Goal: Information Seeking & Learning: Learn about a topic

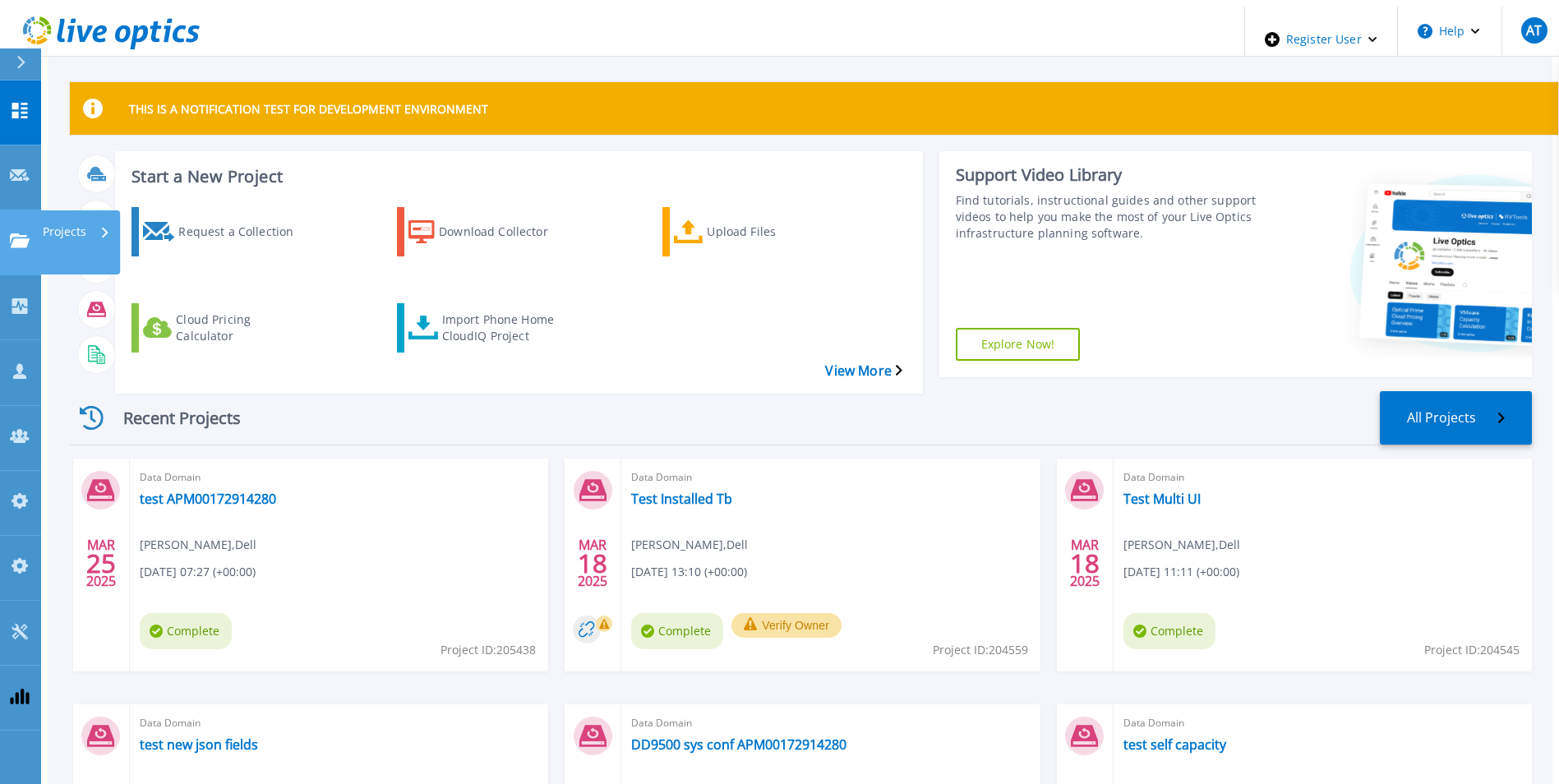
click at [21, 233] on icon at bounding box center [20, 240] width 20 height 14
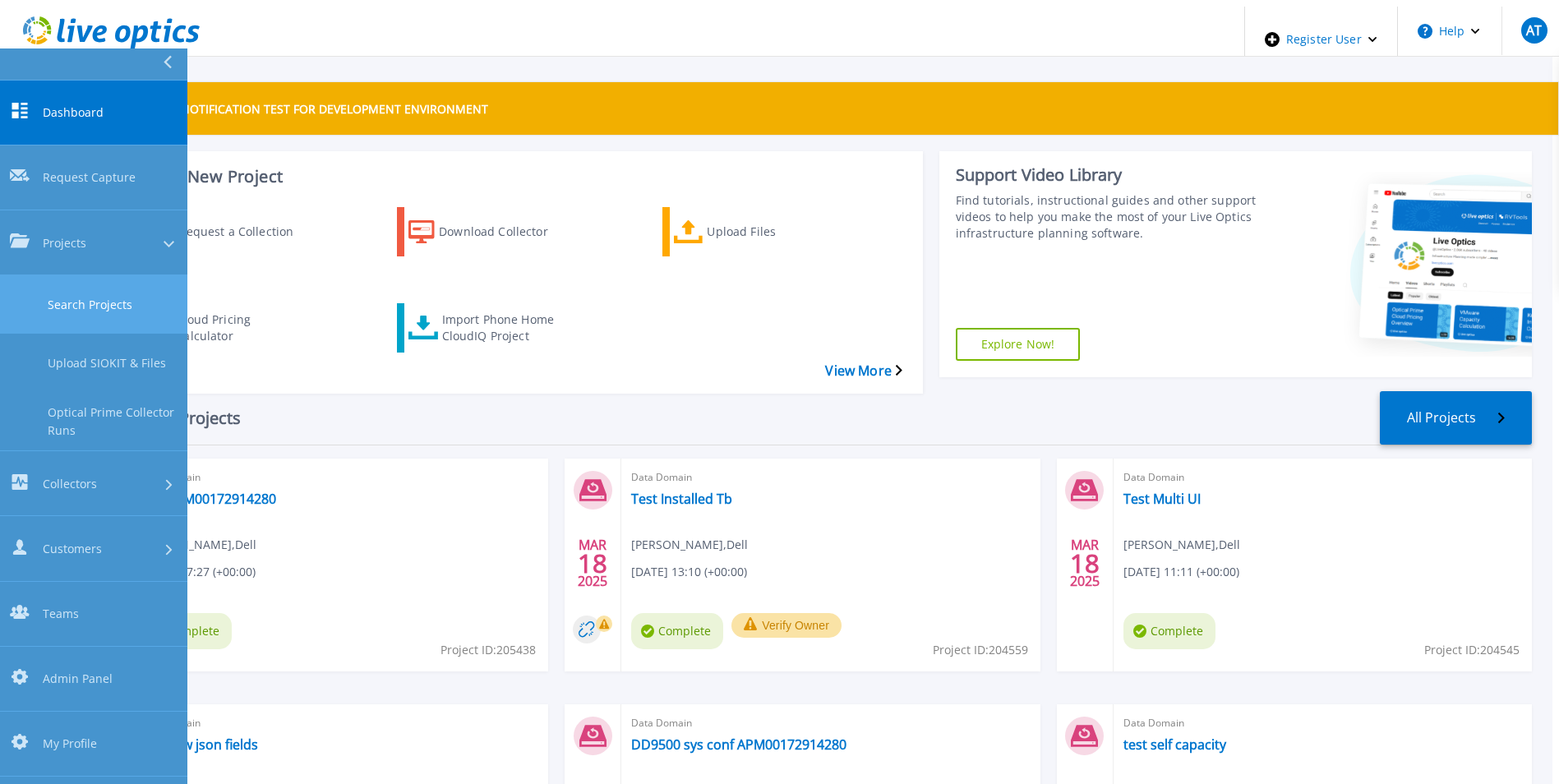
click at [69, 275] on link "Search Projects" at bounding box center [94, 304] width 188 height 58
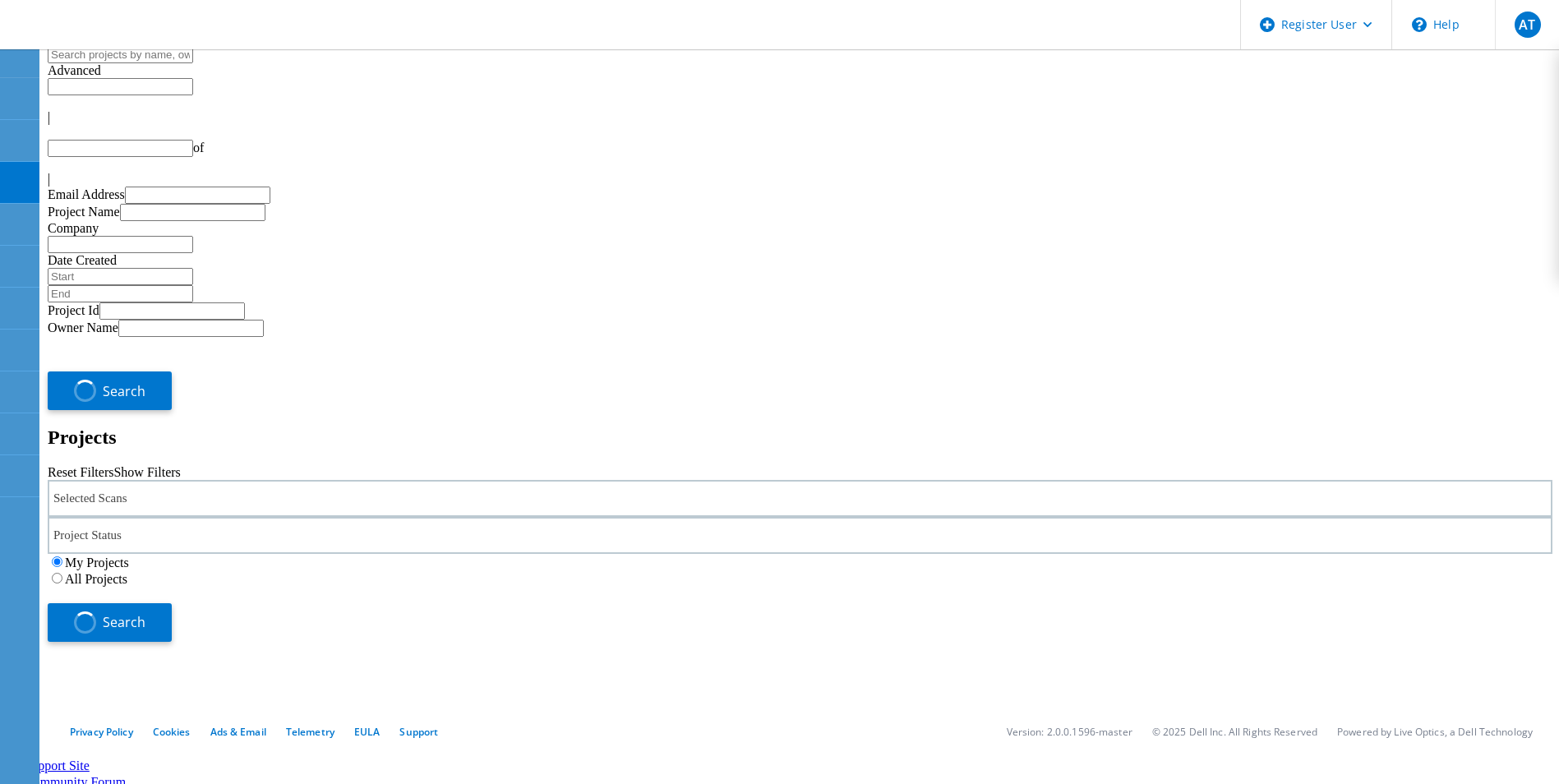
type input "1"
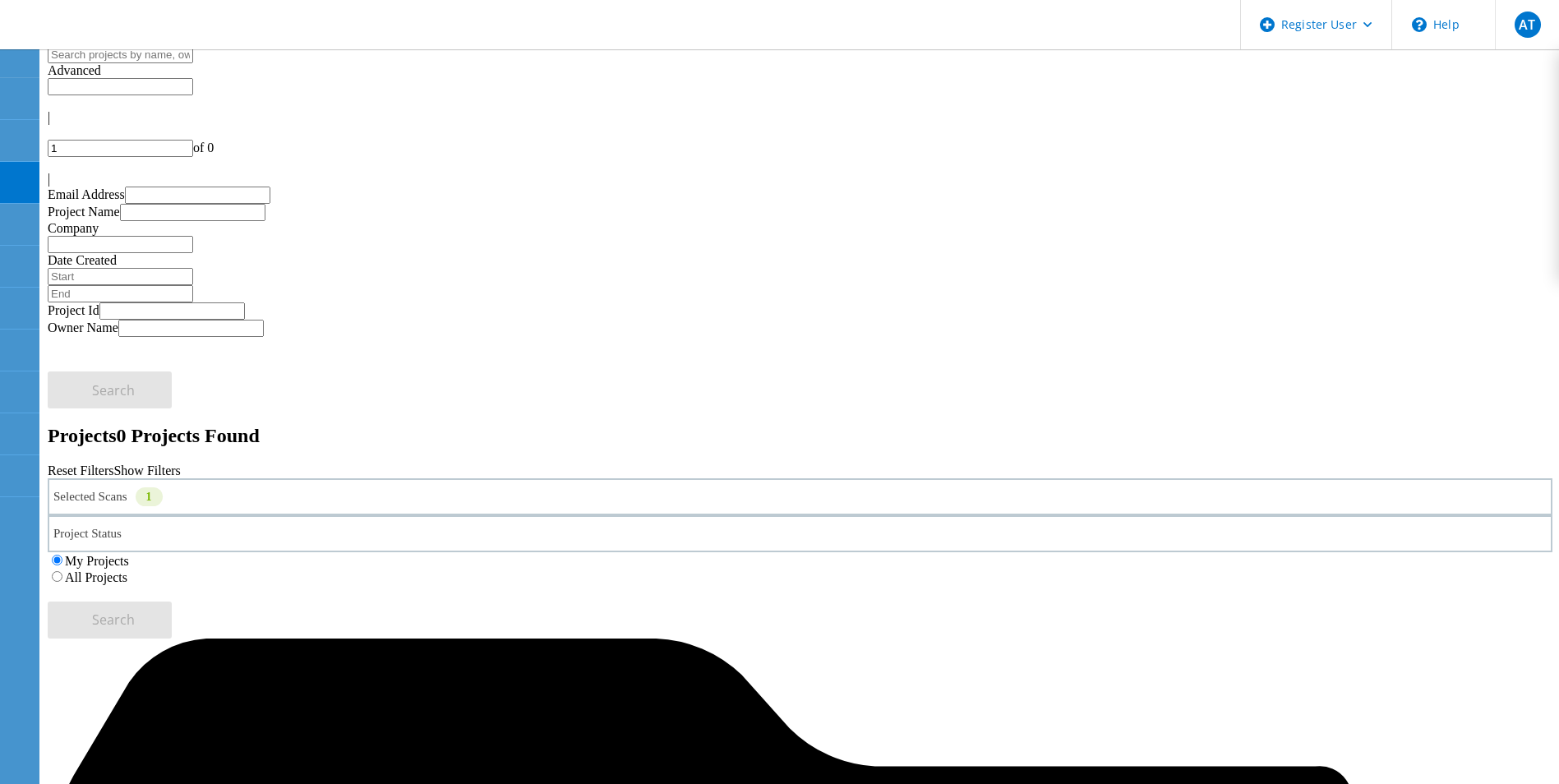
click at [127, 570] on label "All Projects" at bounding box center [96, 577] width 62 height 14
click at [62, 571] on input "All Projects" at bounding box center [56, 576] width 11 height 11
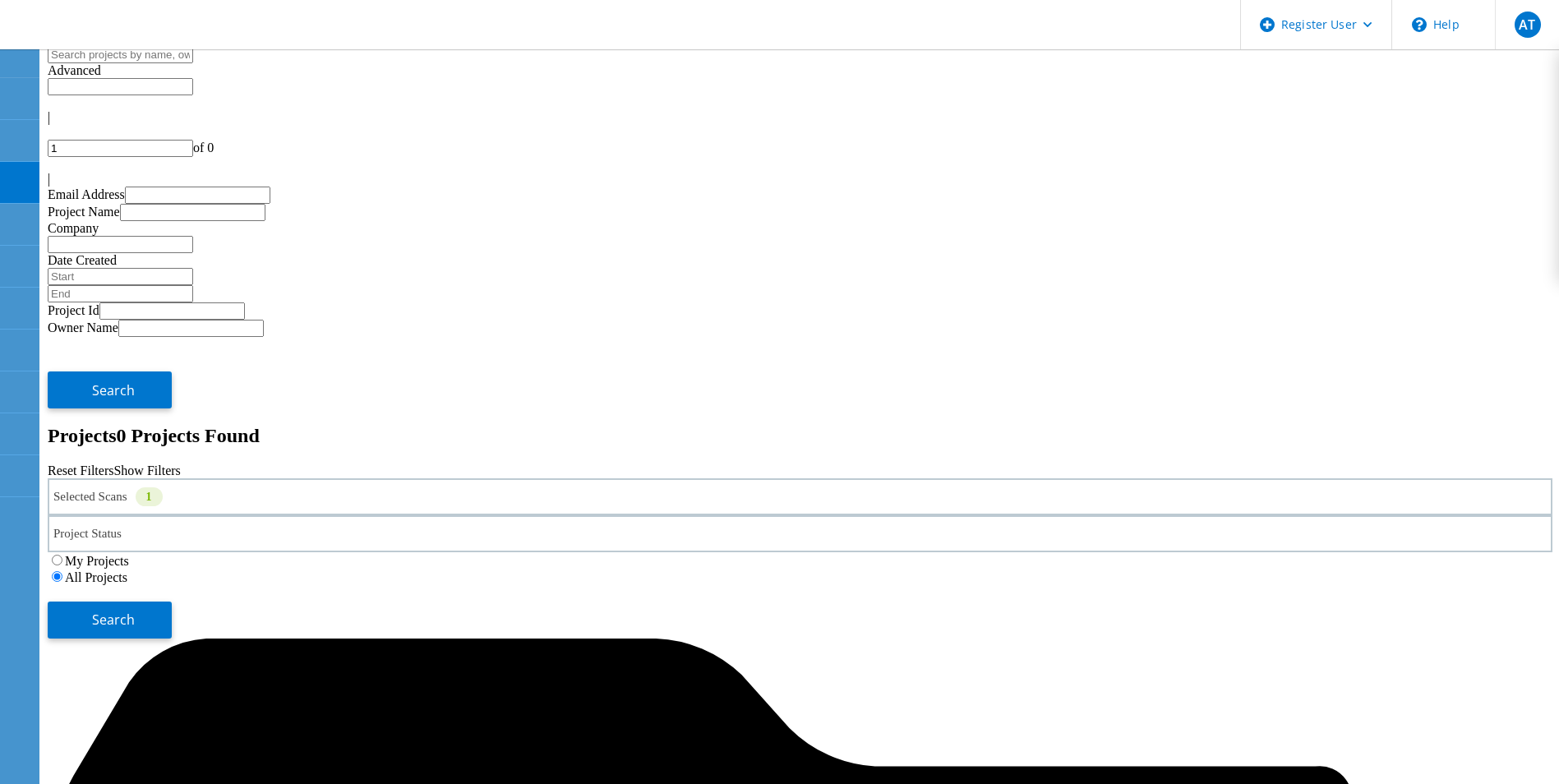
click at [446, 478] on div "Selected Scans 1" at bounding box center [800, 496] width 1506 height 37
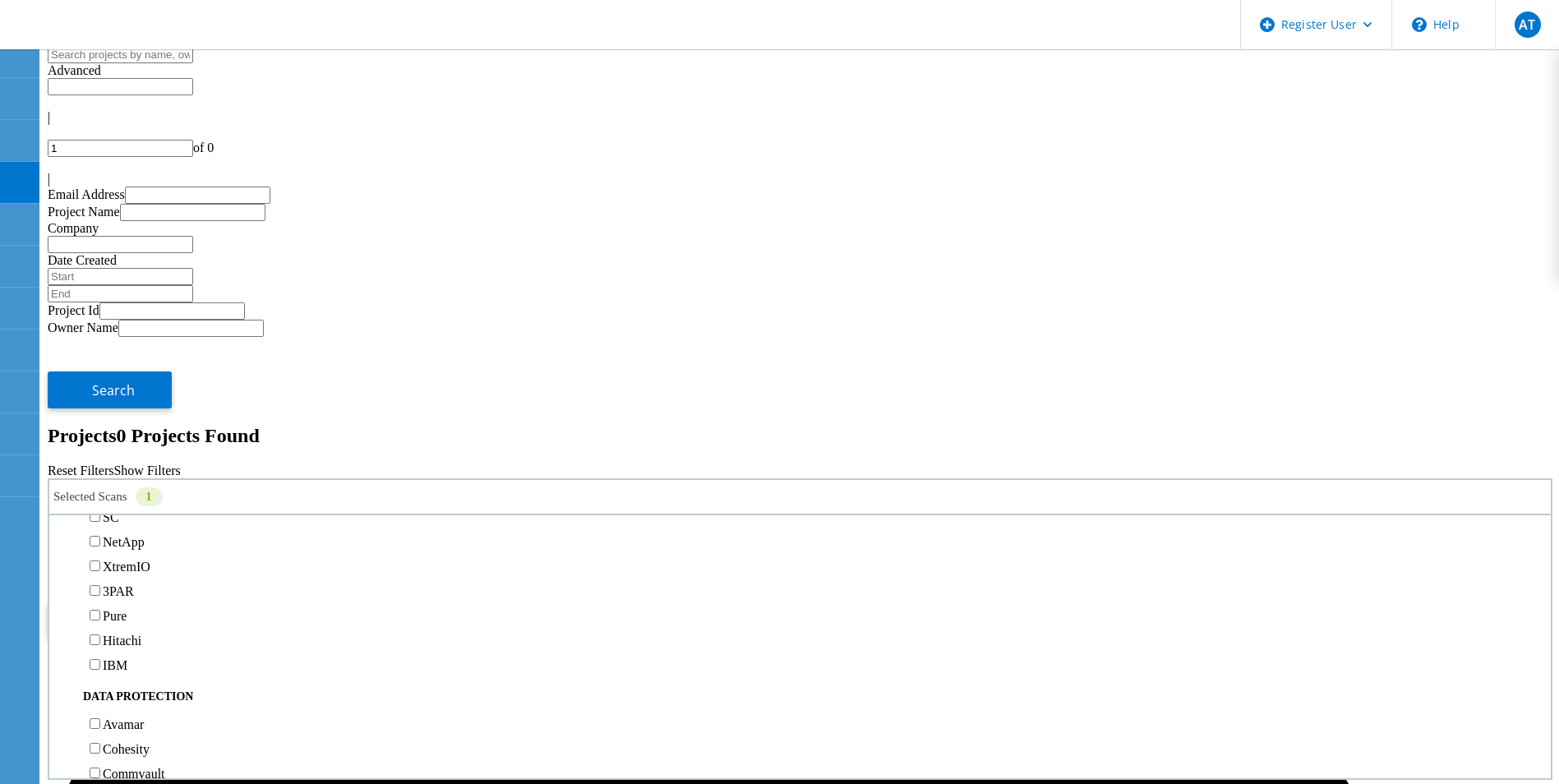
scroll to position [493, 0]
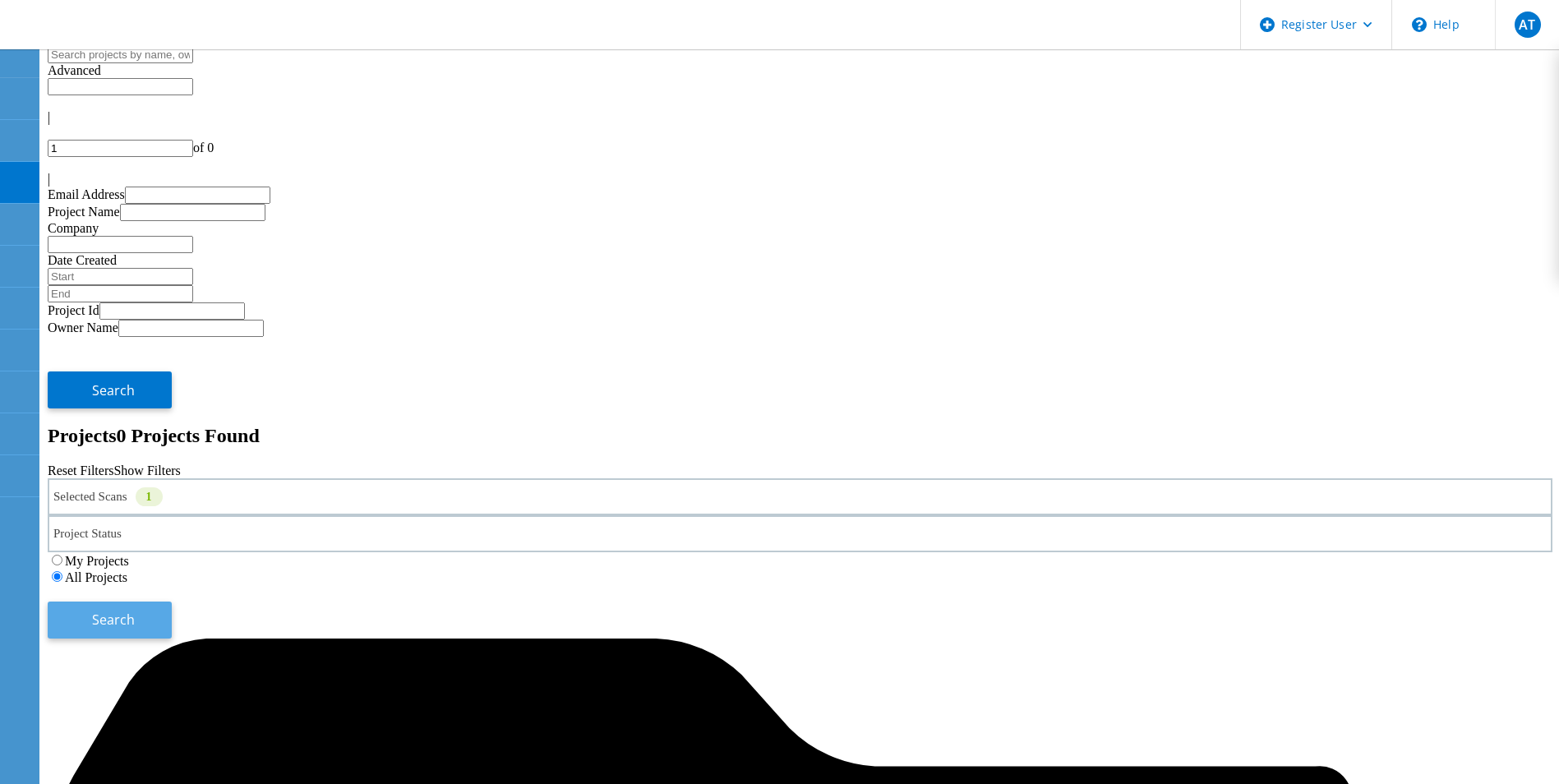
click at [172, 601] on button "Search" at bounding box center [110, 619] width 124 height 37
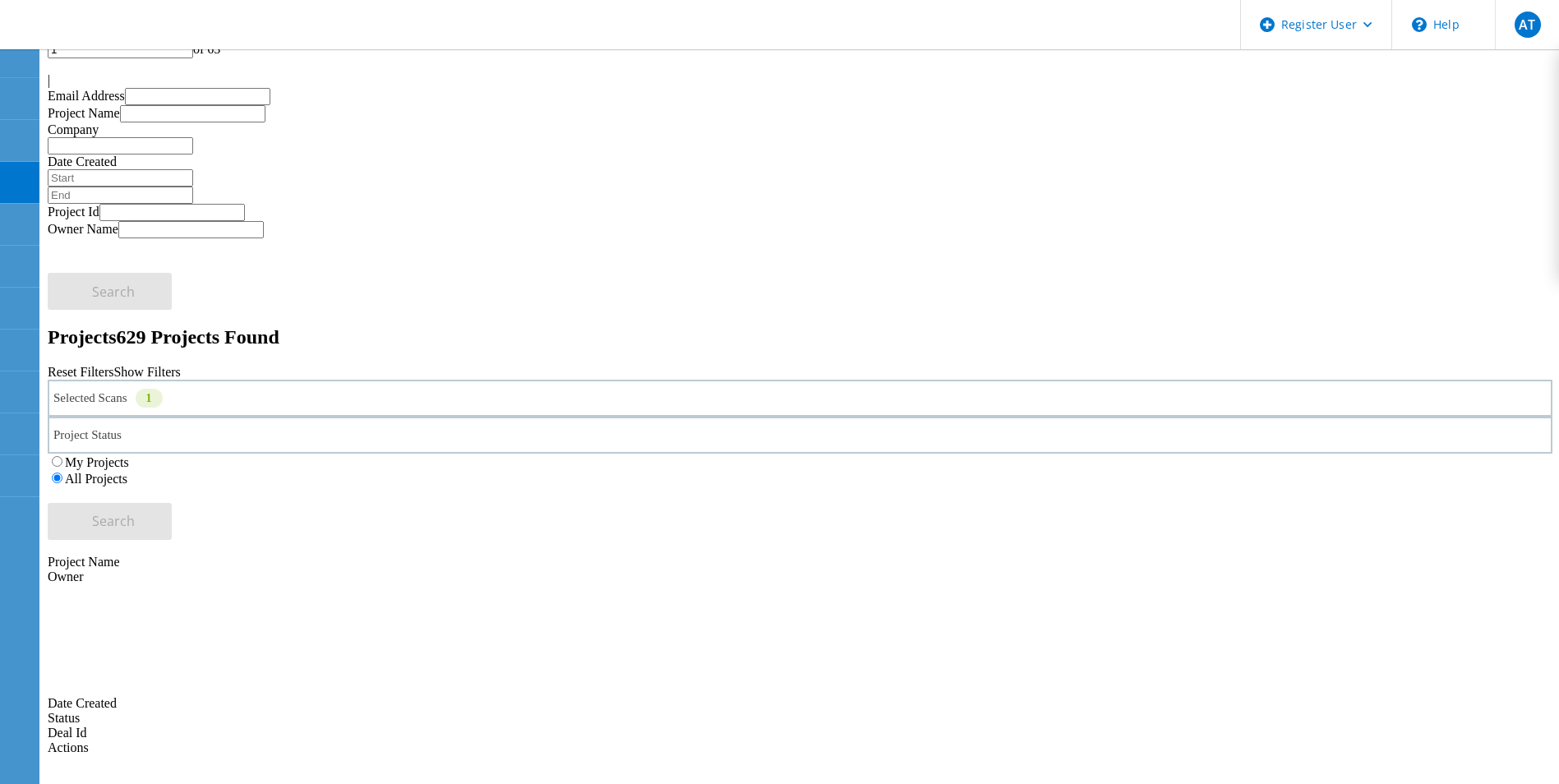
scroll to position [0, 0]
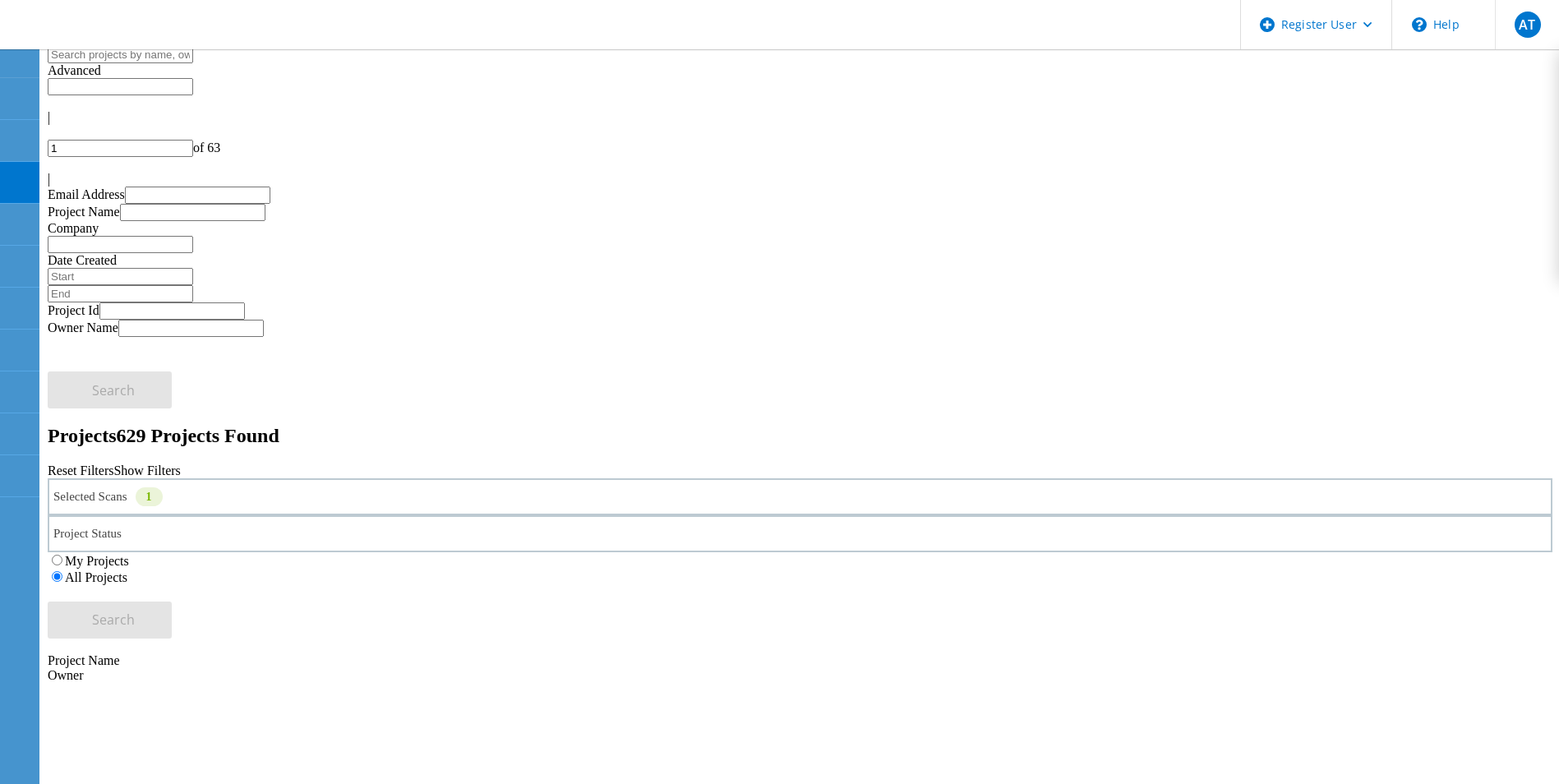
click at [1085, 78] on div "Advanced" at bounding box center [800, 70] width 1506 height 15
click at [266, 203] on input "text" at bounding box center [192, 211] width 145 height 17
paste input "Integration Test Project"
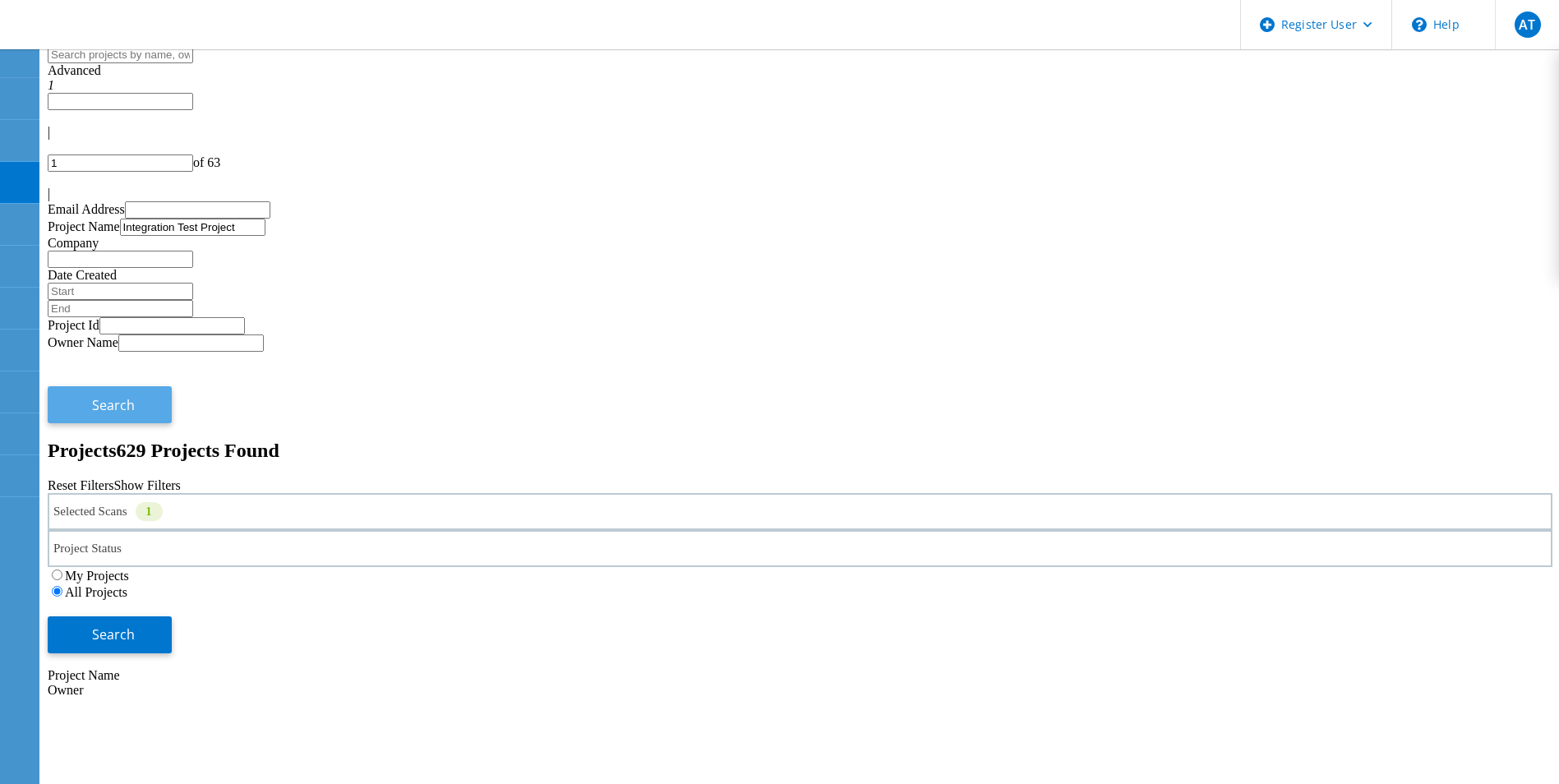
type input "Integration Test Project"
click at [134, 396] on span "Search" at bounding box center [113, 405] width 42 height 18
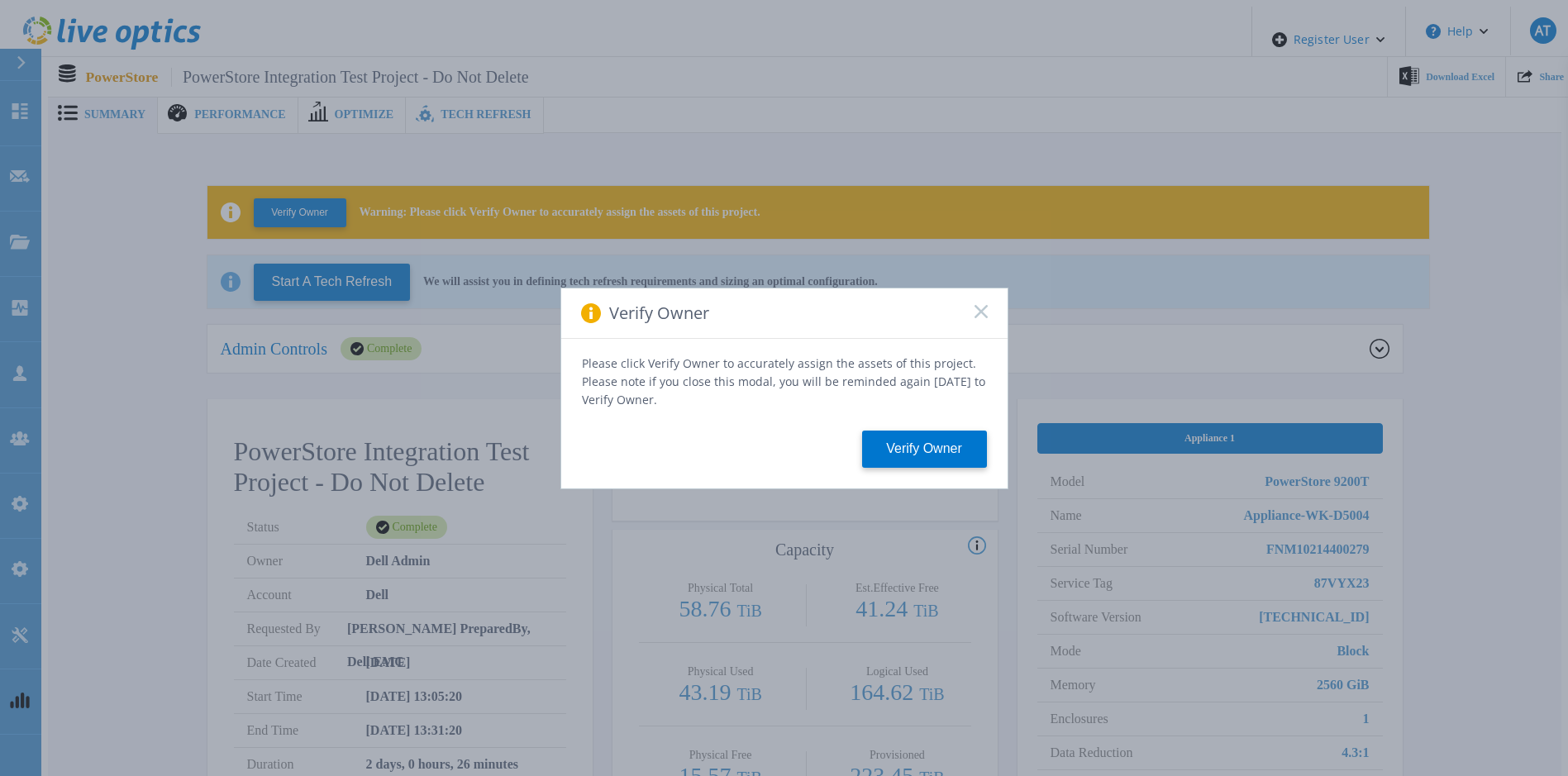
click at [978, 316] on rect at bounding box center [981, 311] width 14 height 14
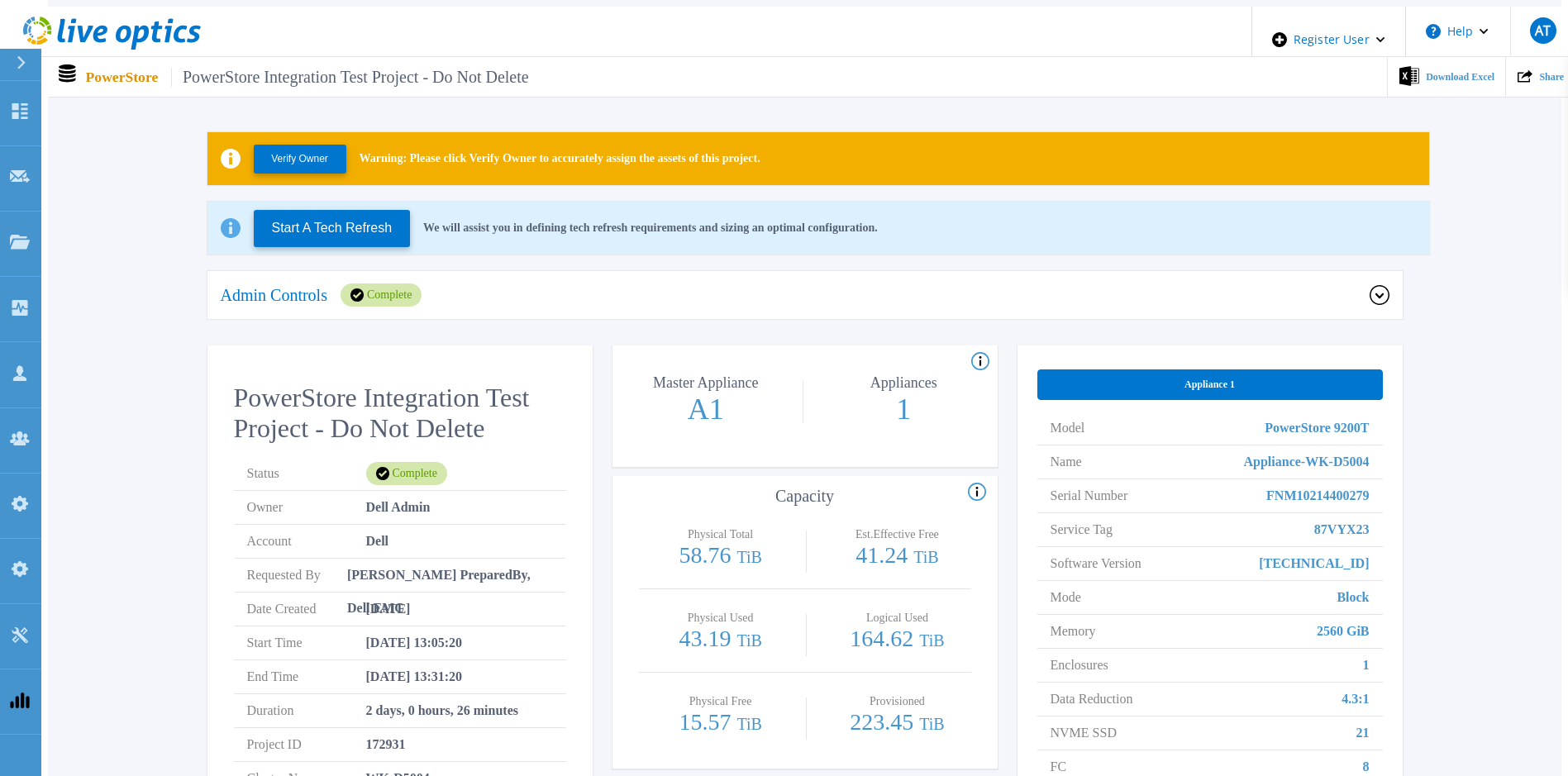
scroll to position [82, 0]
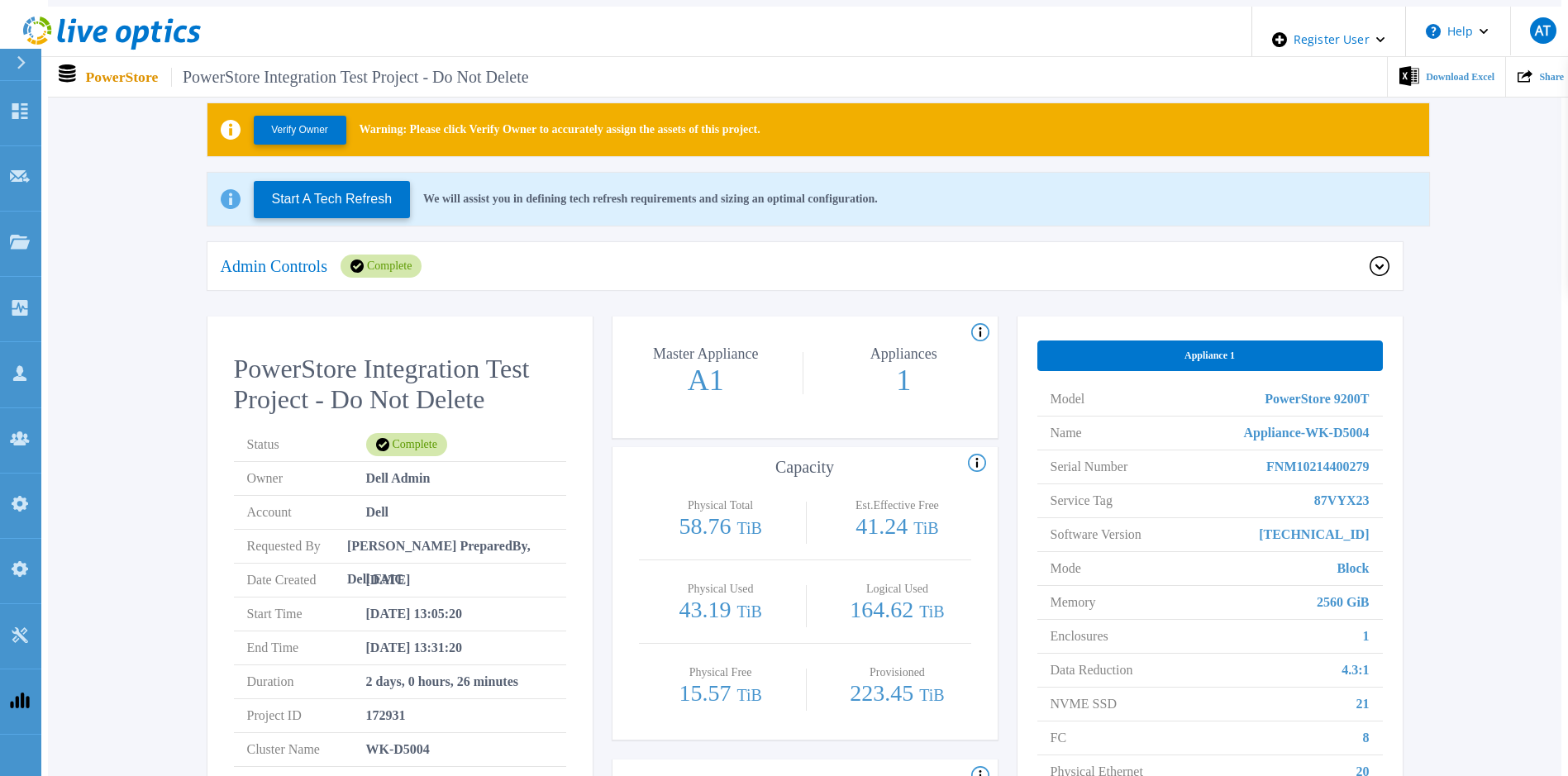
click at [1387, 256] on icon at bounding box center [1380, 266] width 20 height 20
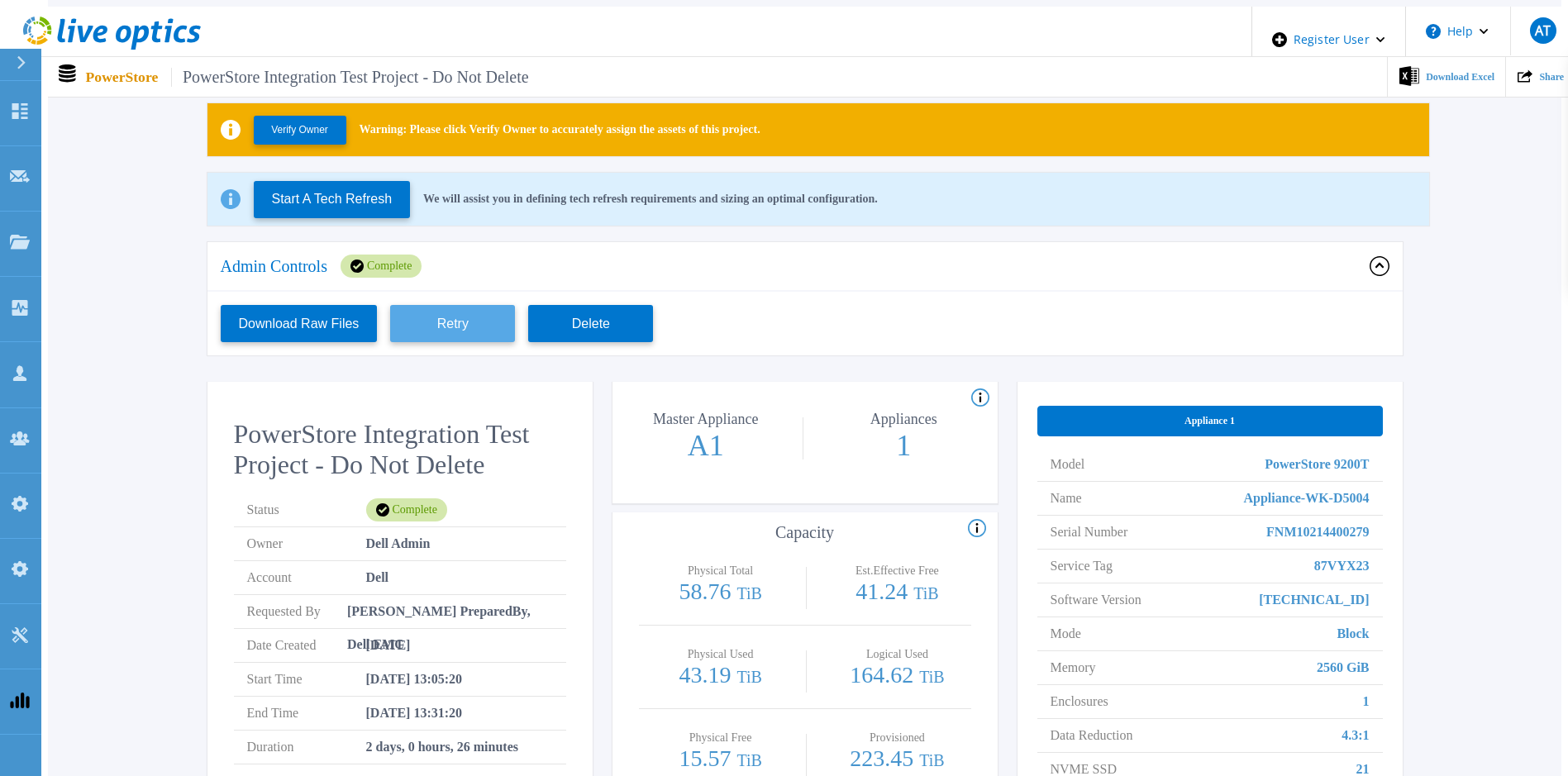
click at [445, 319] on button "Retry" at bounding box center [453, 323] width 125 height 37
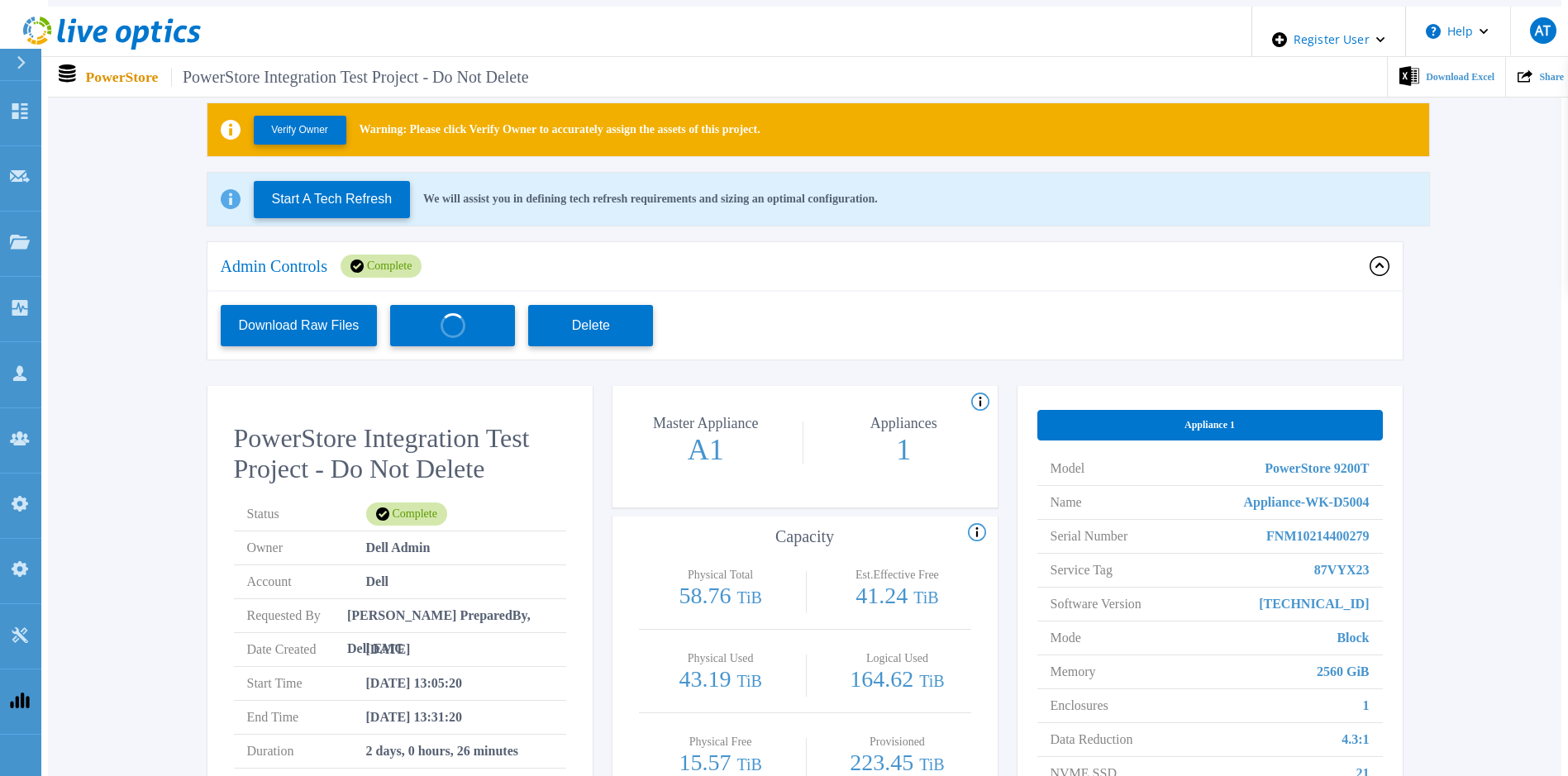
click at [1408, 296] on div "Verify Owner Warning: Please click Verify Owner to accurately assign the assets…" at bounding box center [805, 524] width 1465 height 895
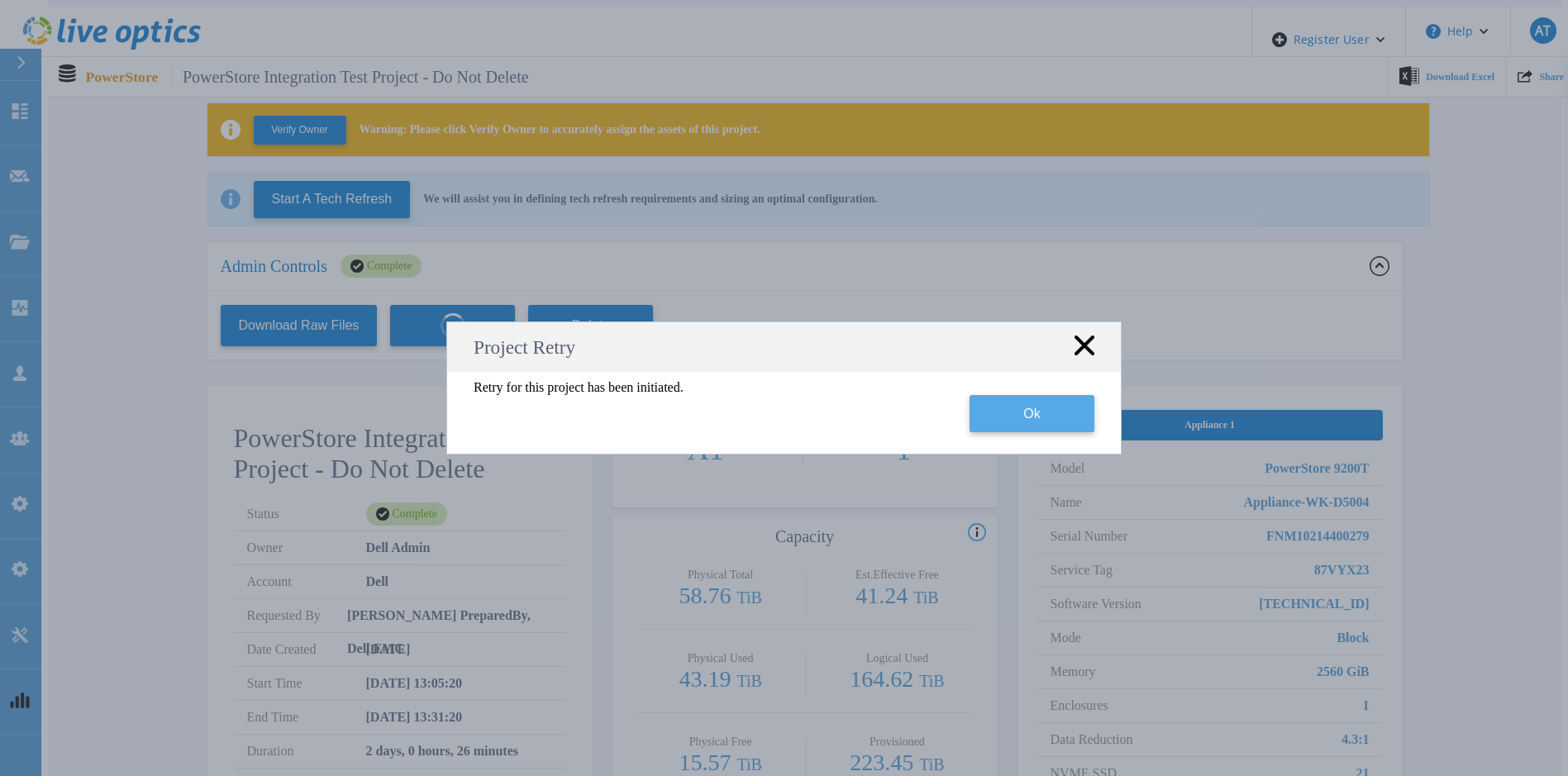
click at [1081, 404] on button "Ok" at bounding box center [1032, 413] width 125 height 37
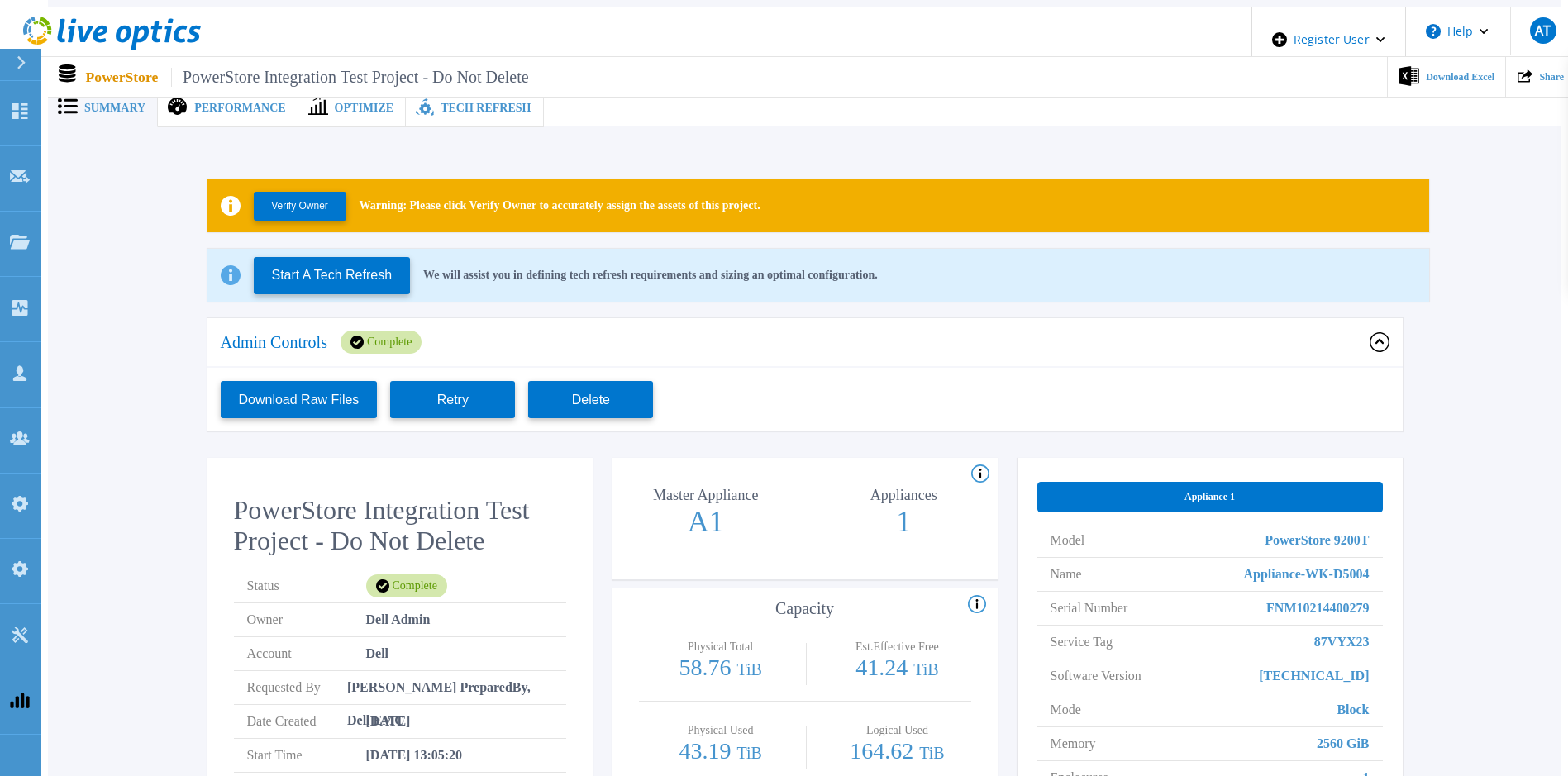
scroll to position [0, 0]
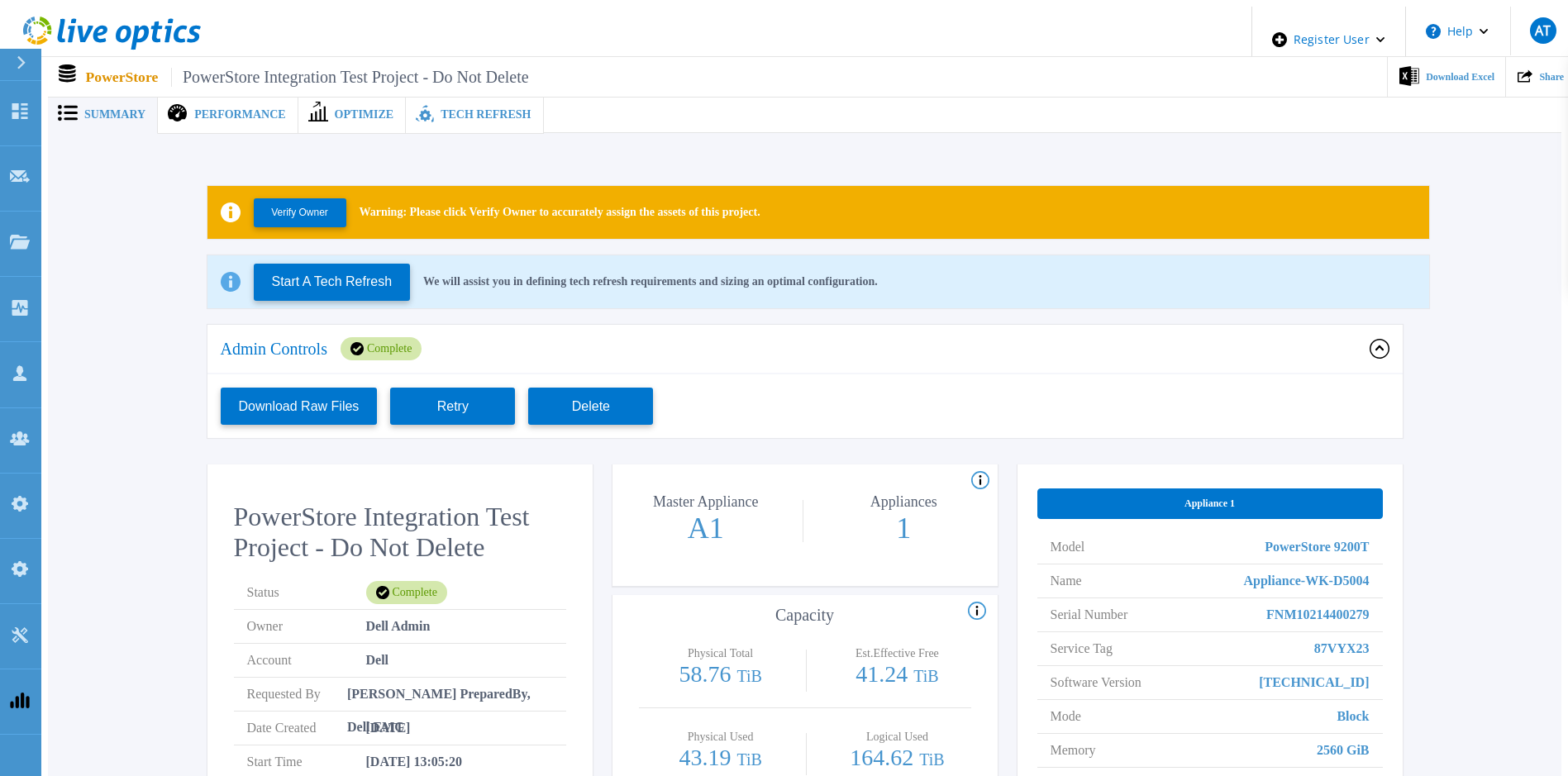
click at [1384, 344] on icon at bounding box center [1380, 349] width 20 height 20
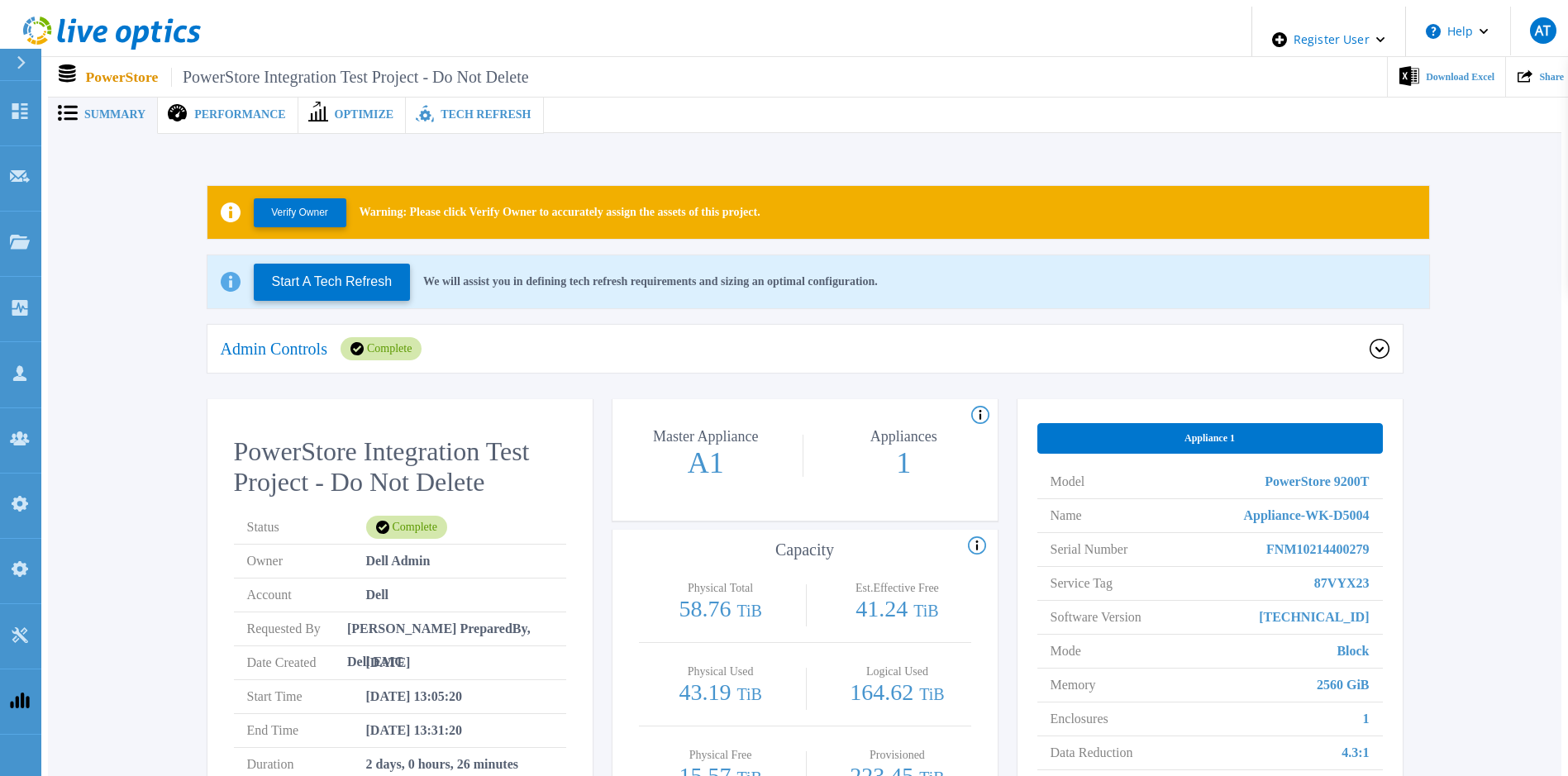
click at [142, 374] on div "Verify Owner Warning: Please click Verify Owner to accurately assign the assets…" at bounding box center [805, 572] width 1465 height 826
click at [134, 263] on div "Verify Owner Warning: Please click Verify Owner to accurately assign the assets…" at bounding box center [805, 572] width 1465 height 826
click at [221, 109] on span "Performance" at bounding box center [240, 115] width 91 height 12
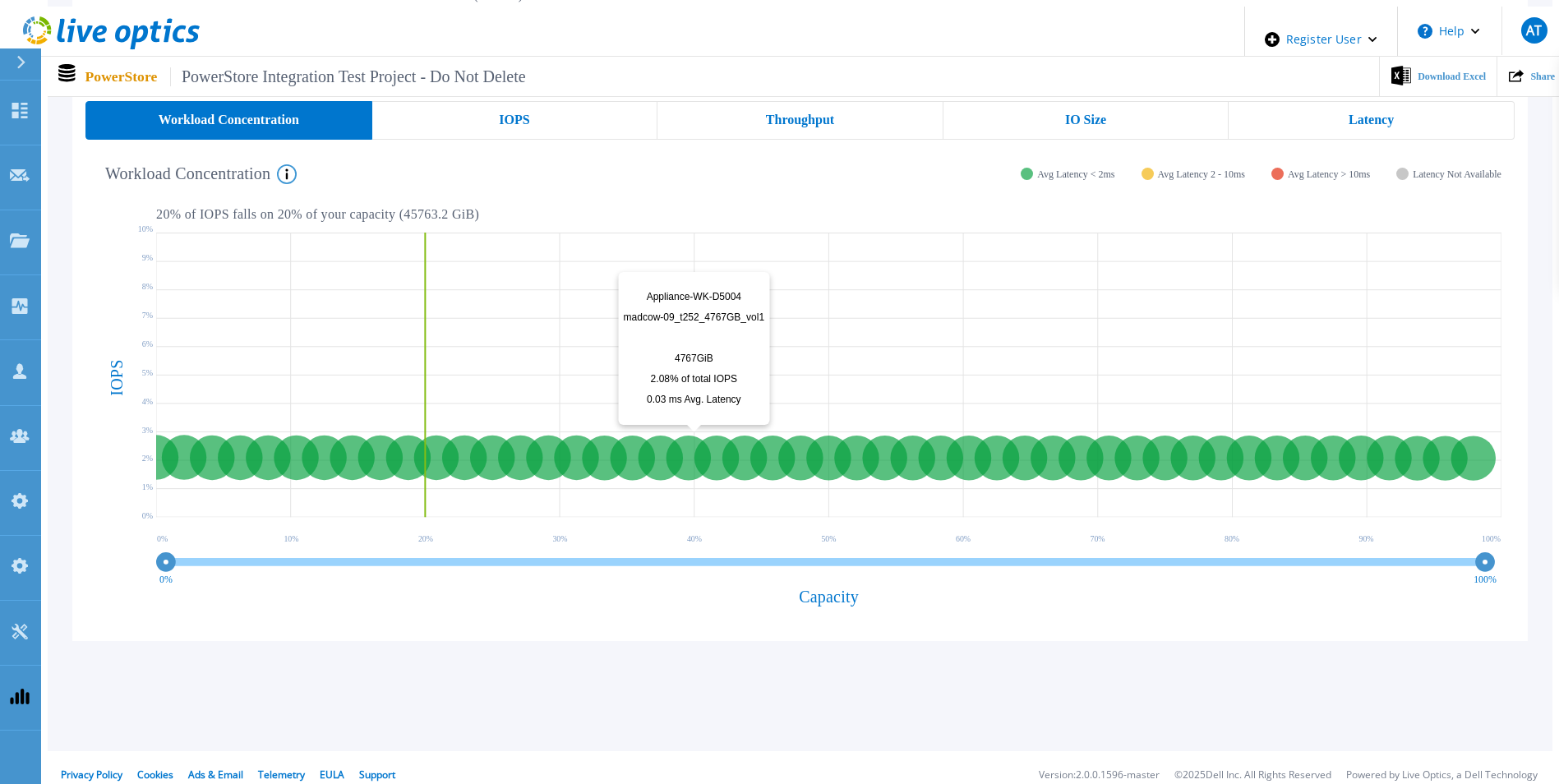
scroll to position [232, 0]
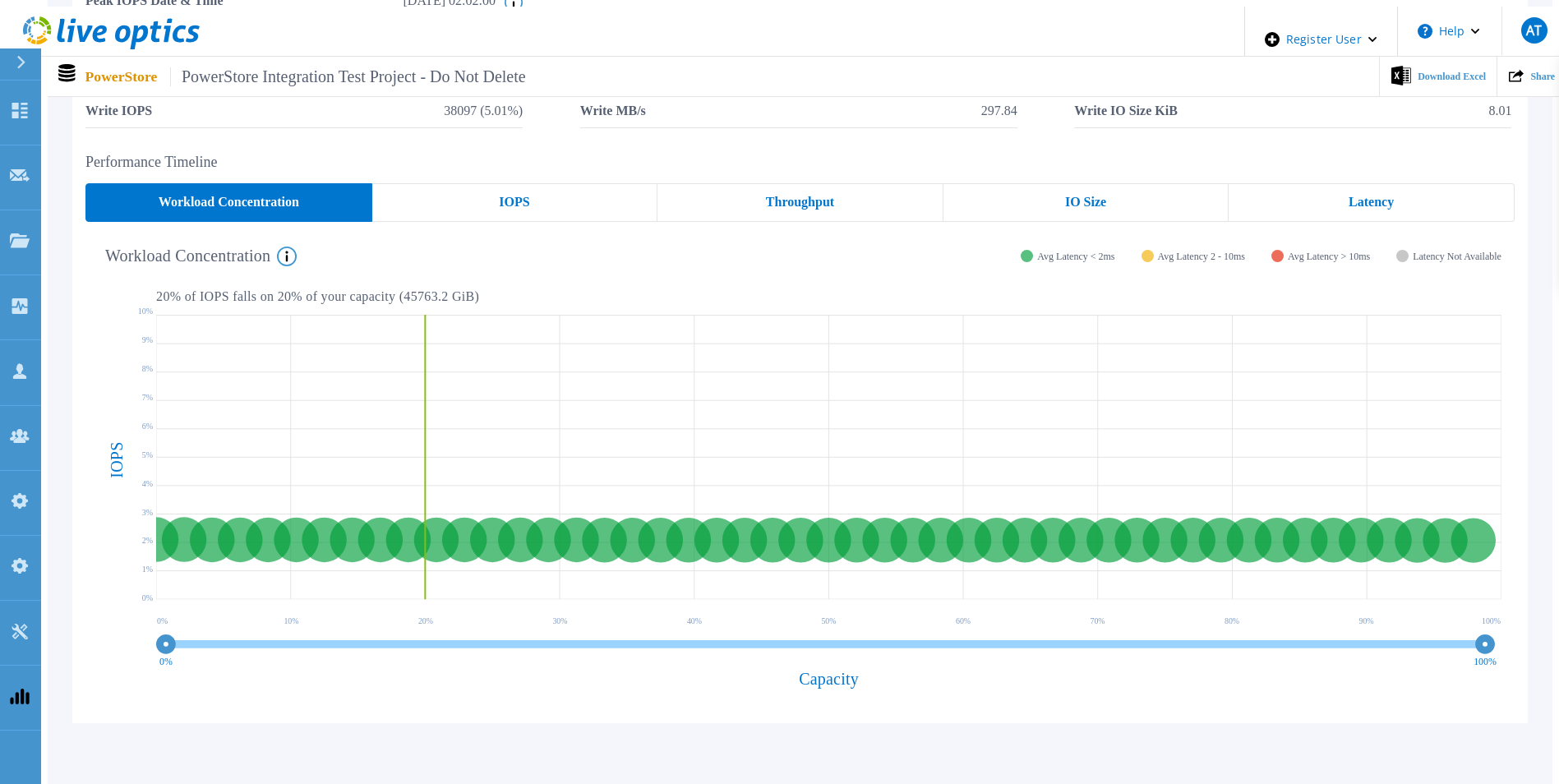
click at [90, 546] on div "IOPS" at bounding box center [107, 459] width 42 height 311
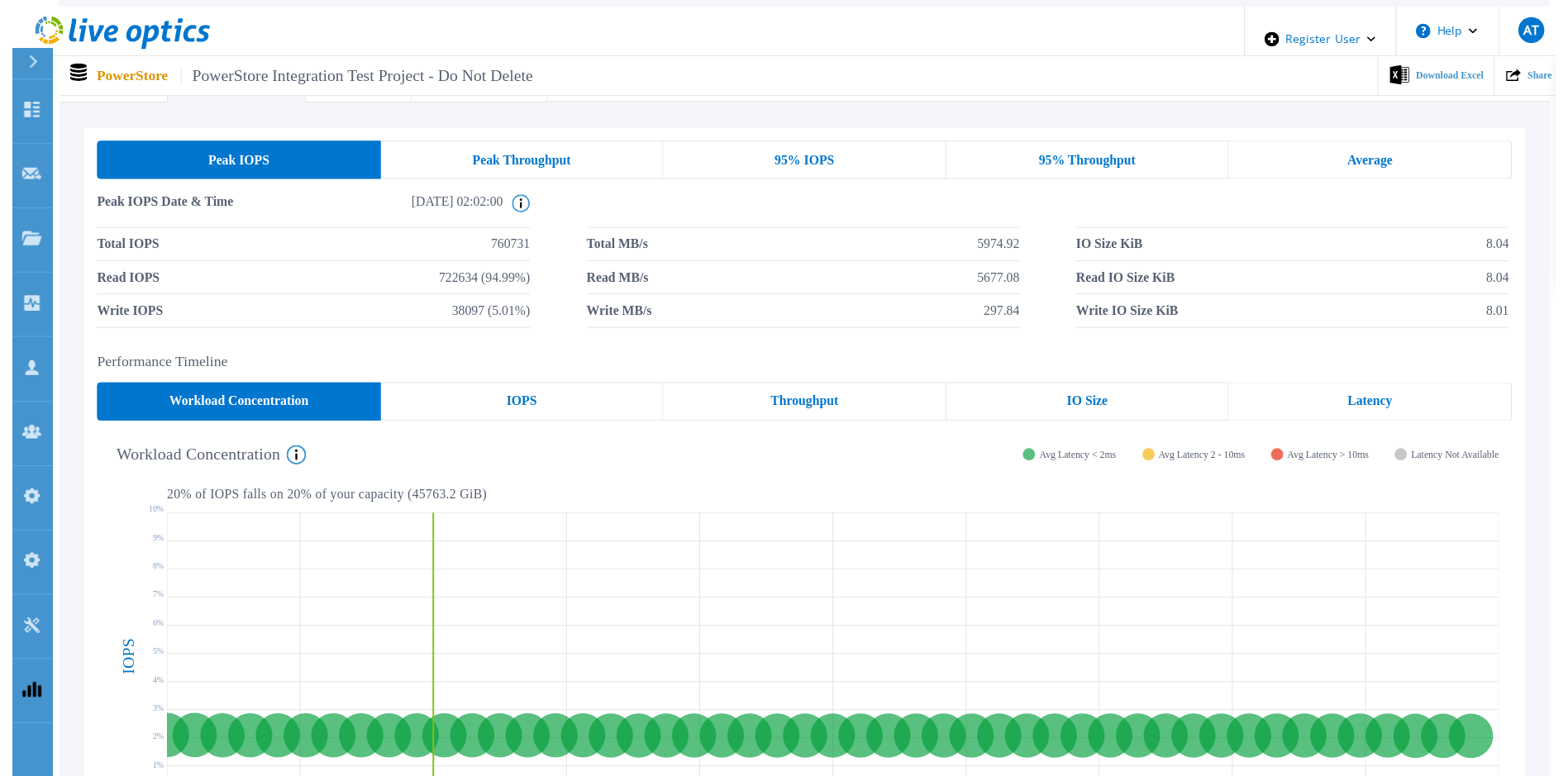
scroll to position [0, 0]
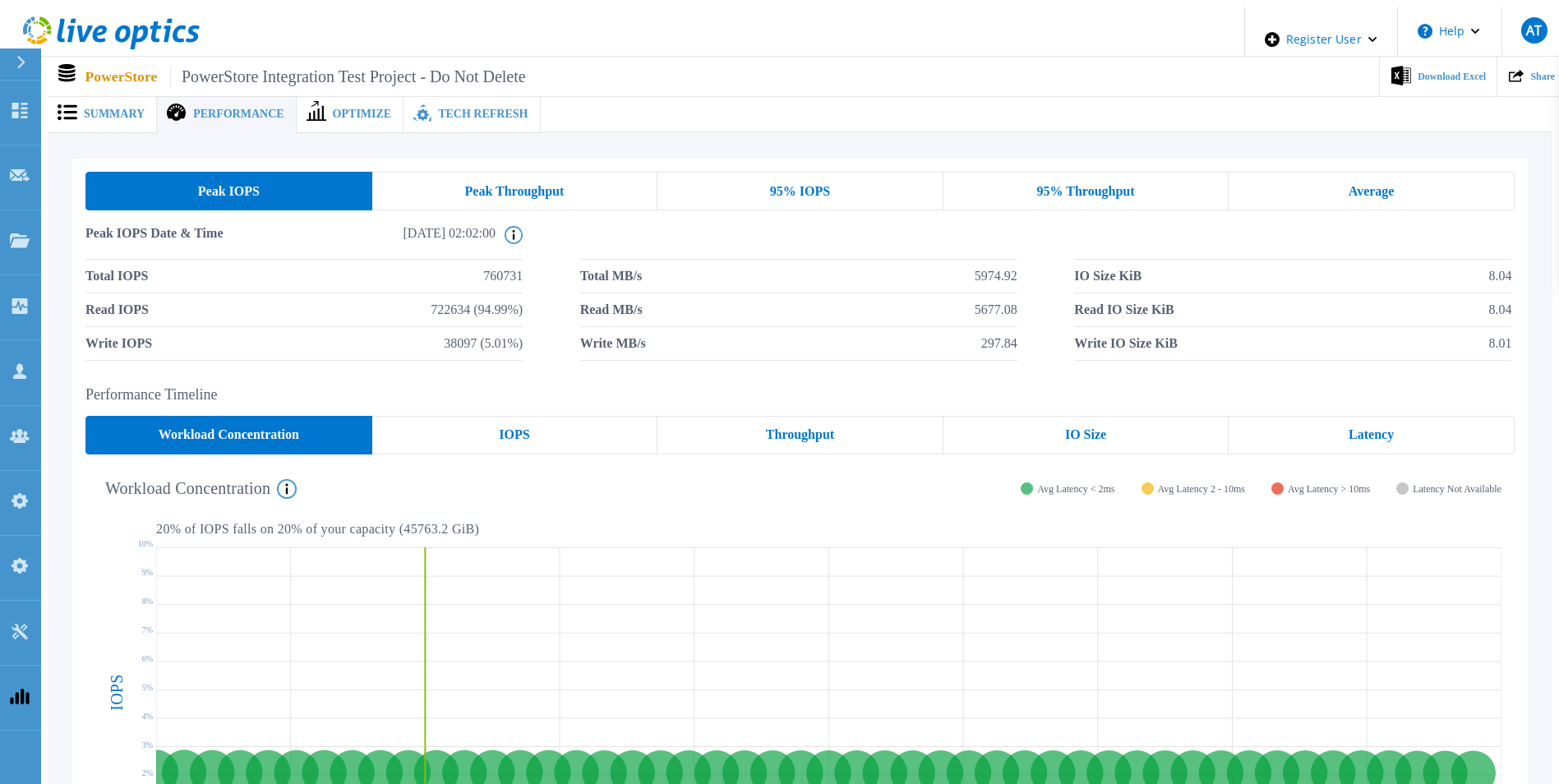
click at [333, 111] on span "Optimize" at bounding box center [363, 115] width 59 height 12
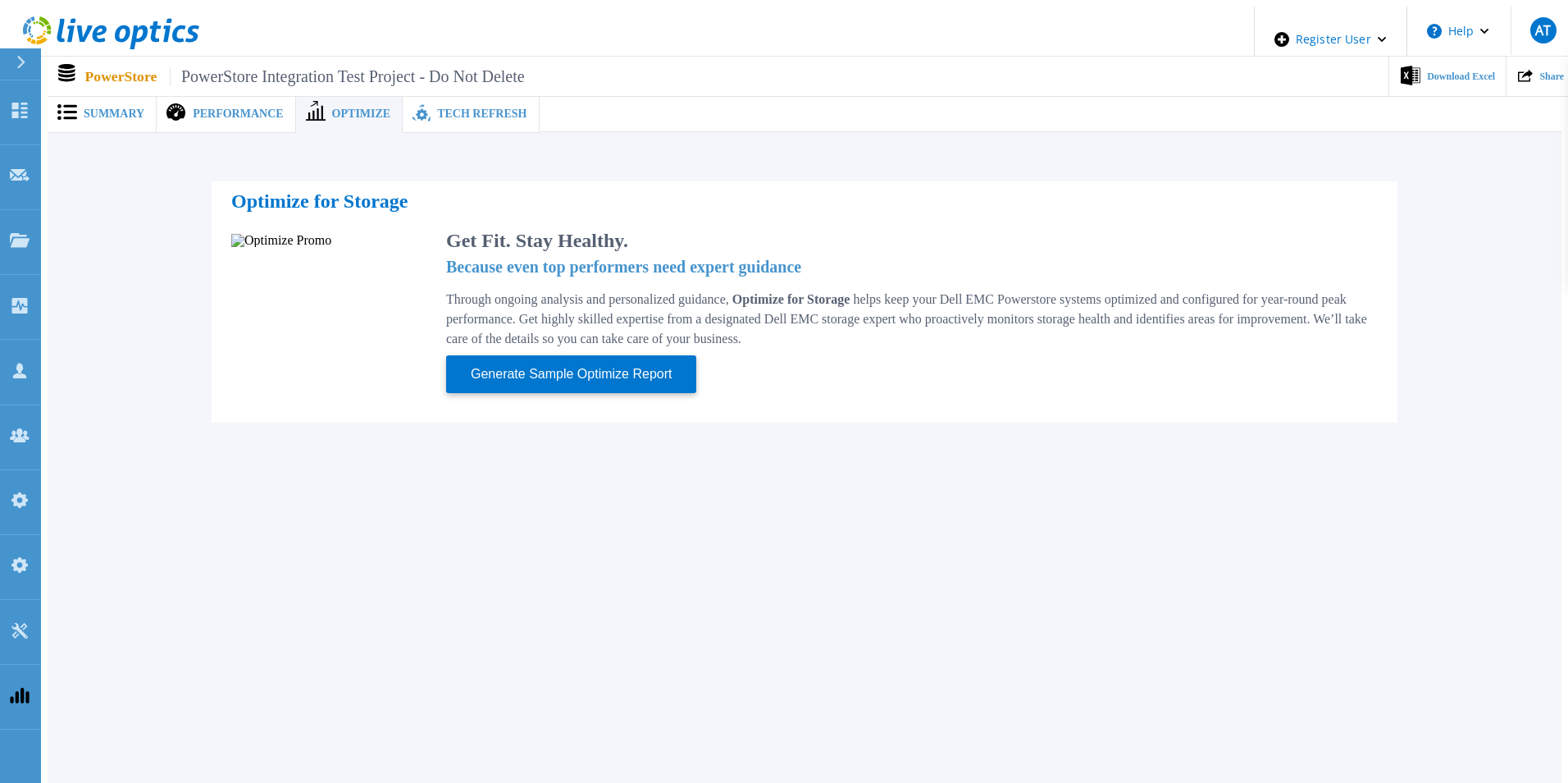
click at [105, 108] on span "Summary" at bounding box center [114, 114] width 61 height 12
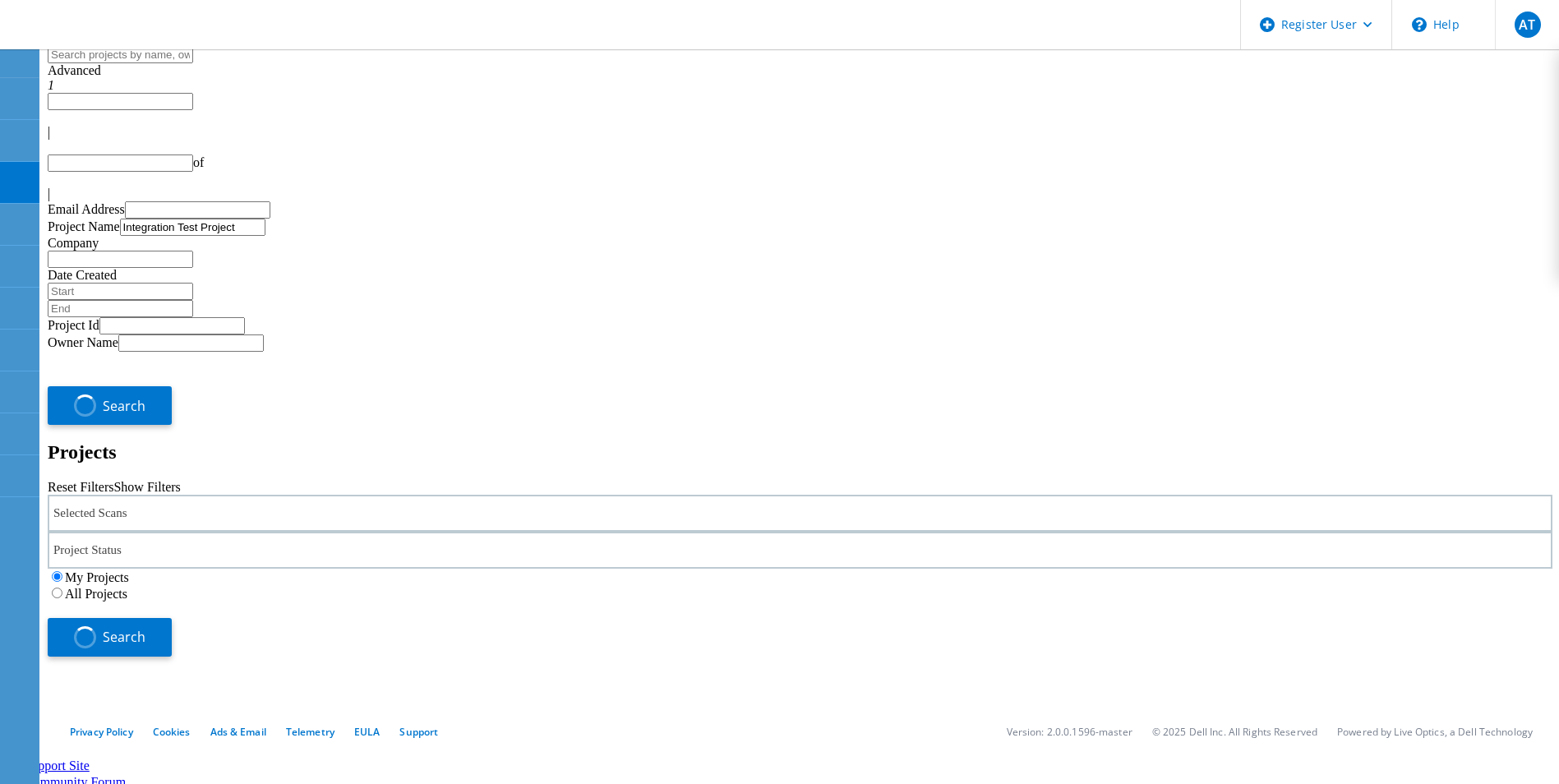
type input "1"
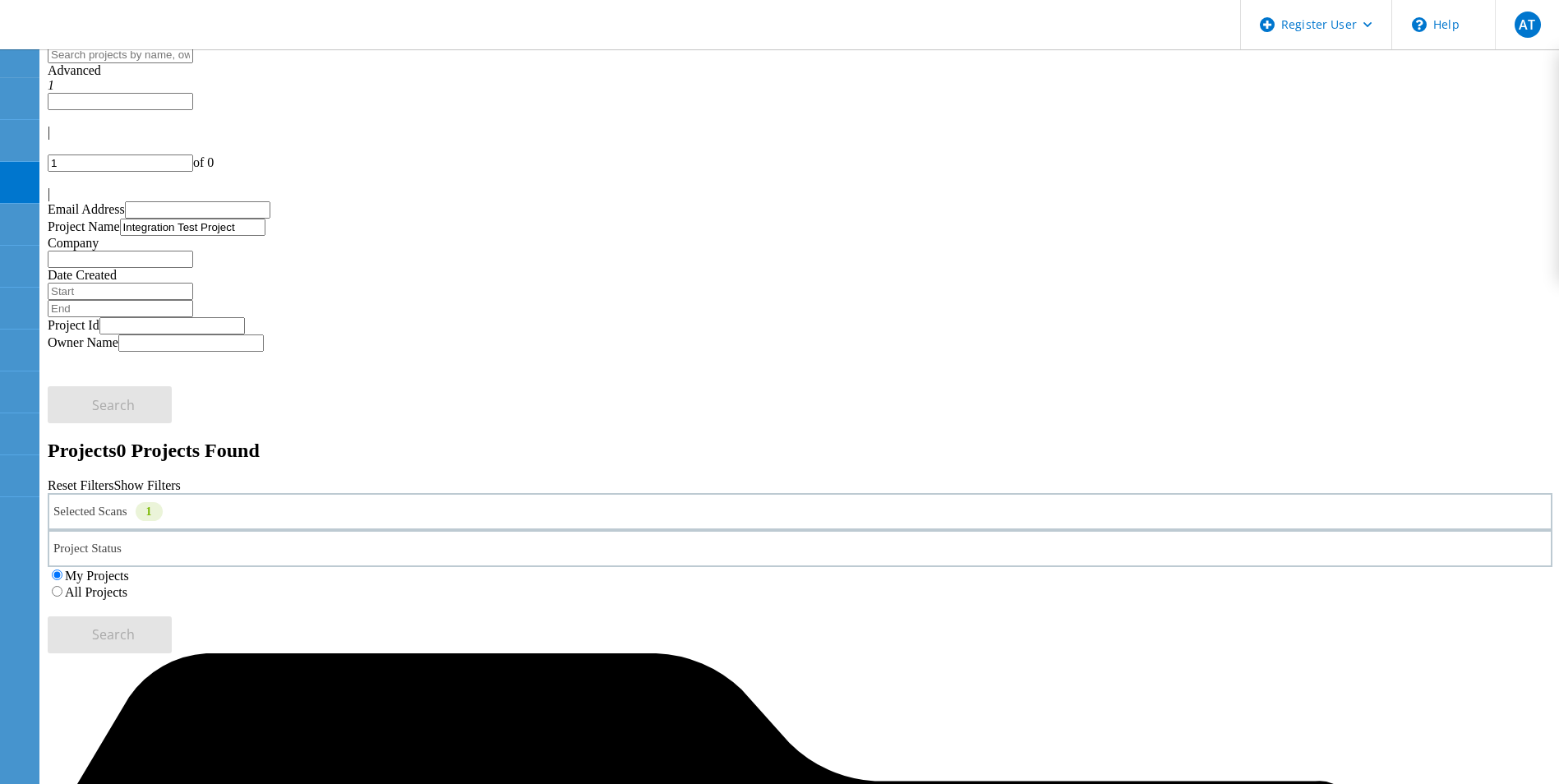
click at [1090, 92] on div "Advanced 1" at bounding box center [800, 78] width 1506 height 30
drag, startPoint x: 601, startPoint y: 165, endPoint x: 370, endPoint y: 159, distance: 231.1
click at [370, 201] on div "Email Address Project Name Integration Test Project Company Date Created" at bounding box center [800, 259] width 1506 height 116
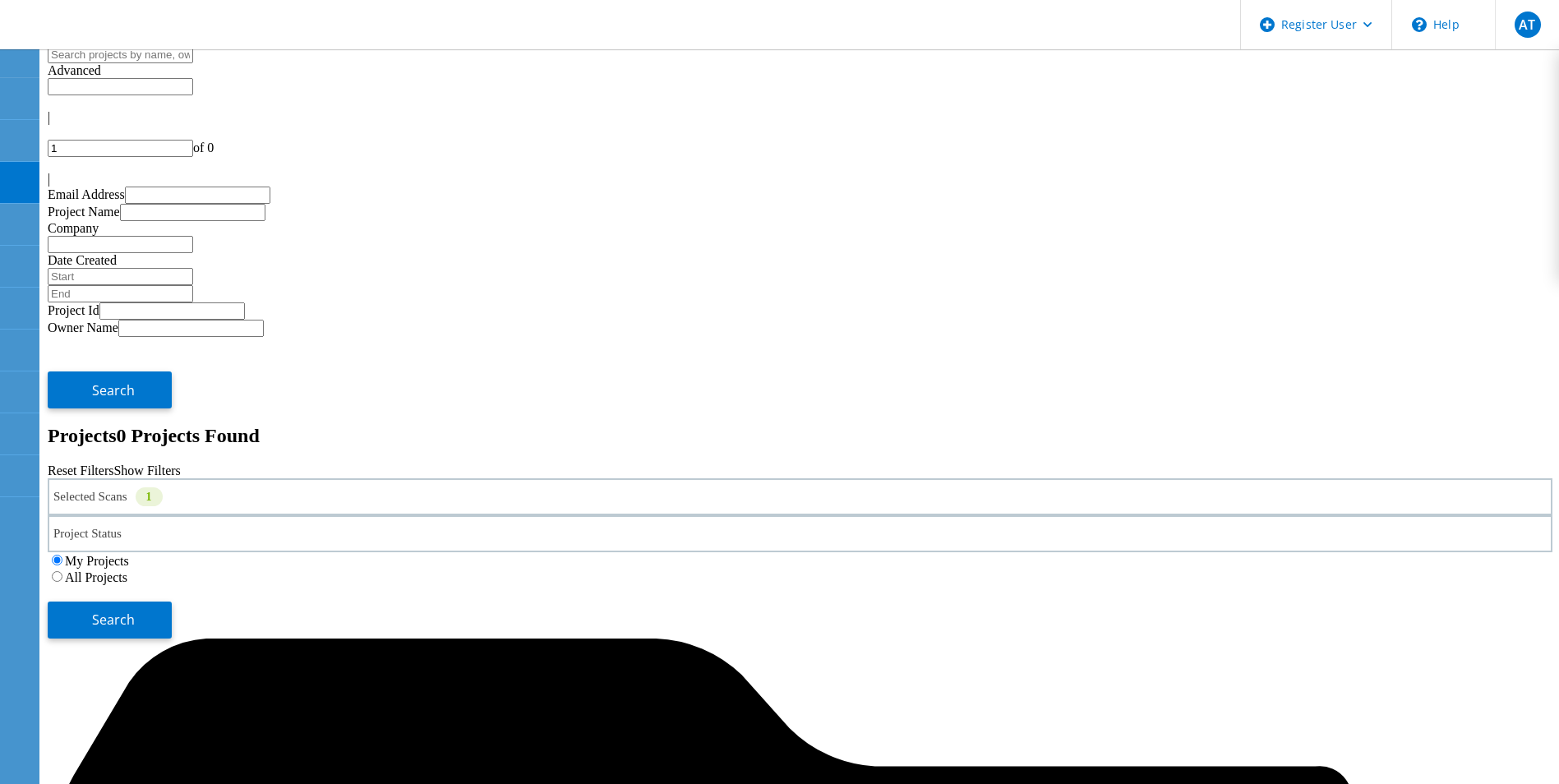
click at [172, 371] on button "Search" at bounding box center [110, 389] width 124 height 37
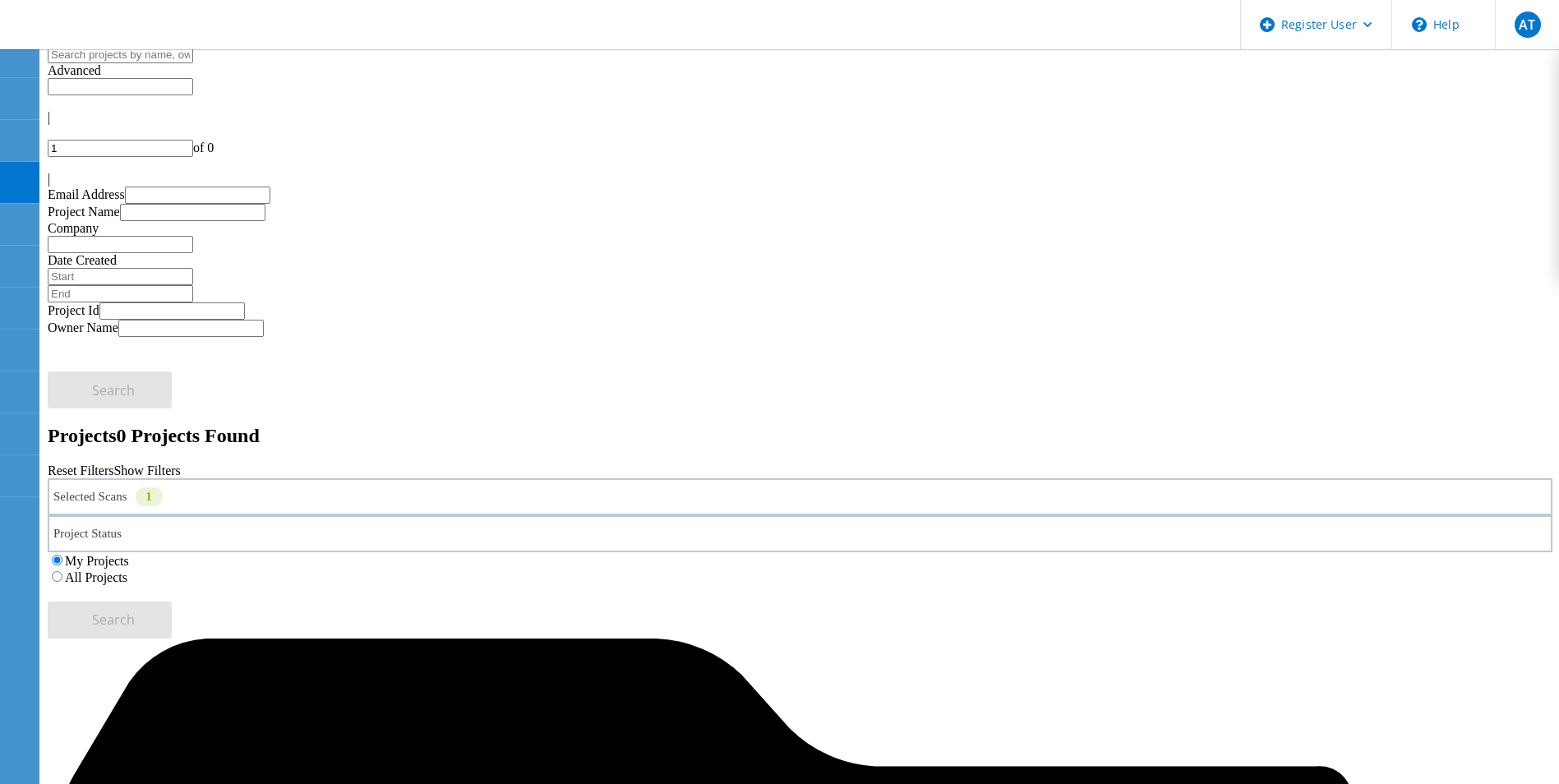
click at [101, 75] on span "Advanced" at bounding box center [74, 70] width 53 height 14
click at [127, 570] on label "All Projects" at bounding box center [96, 577] width 62 height 14
click at [62, 571] on input "All Projects" at bounding box center [56, 576] width 11 height 11
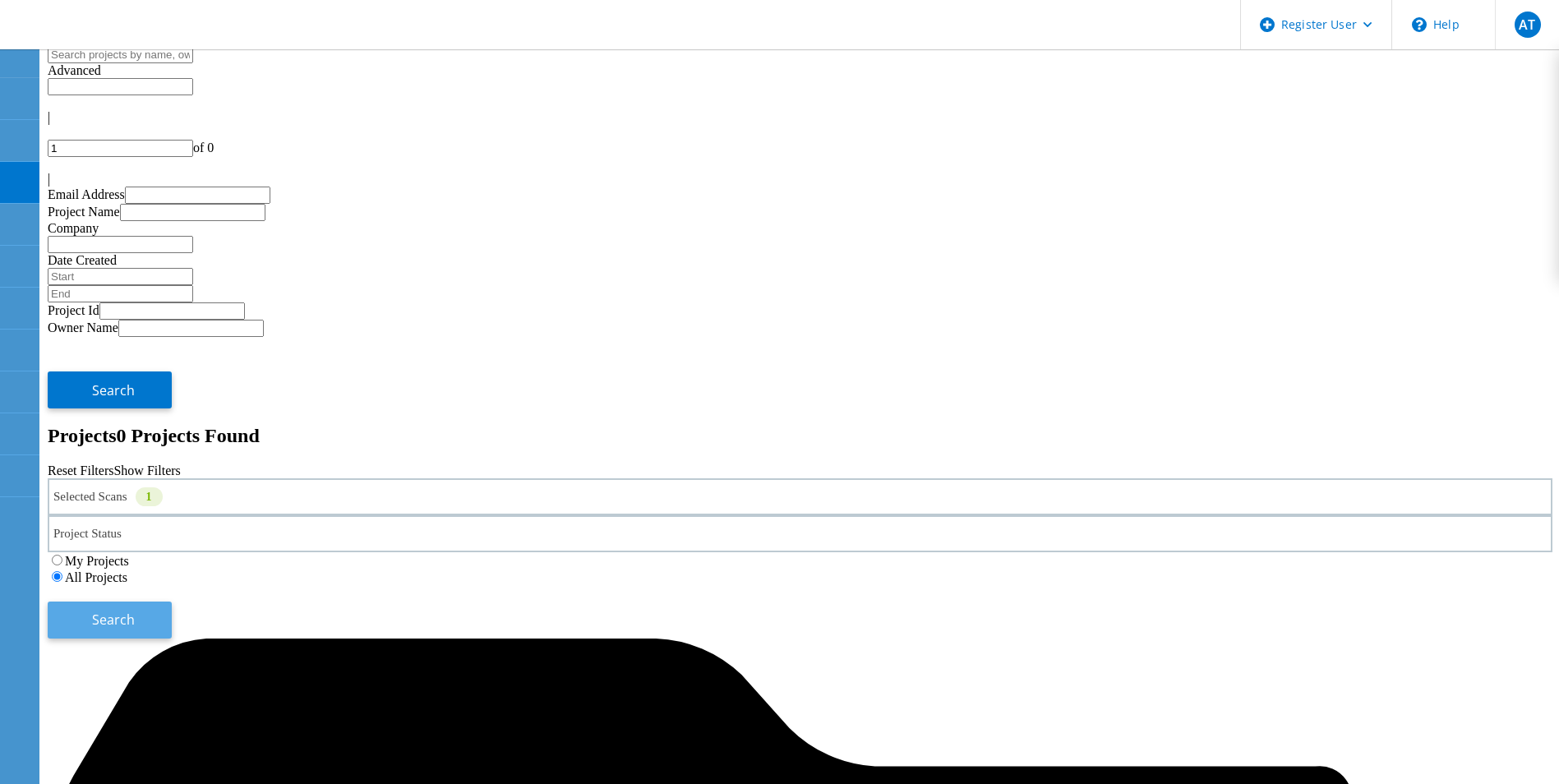
click at [172, 601] on button "Search" at bounding box center [110, 619] width 124 height 37
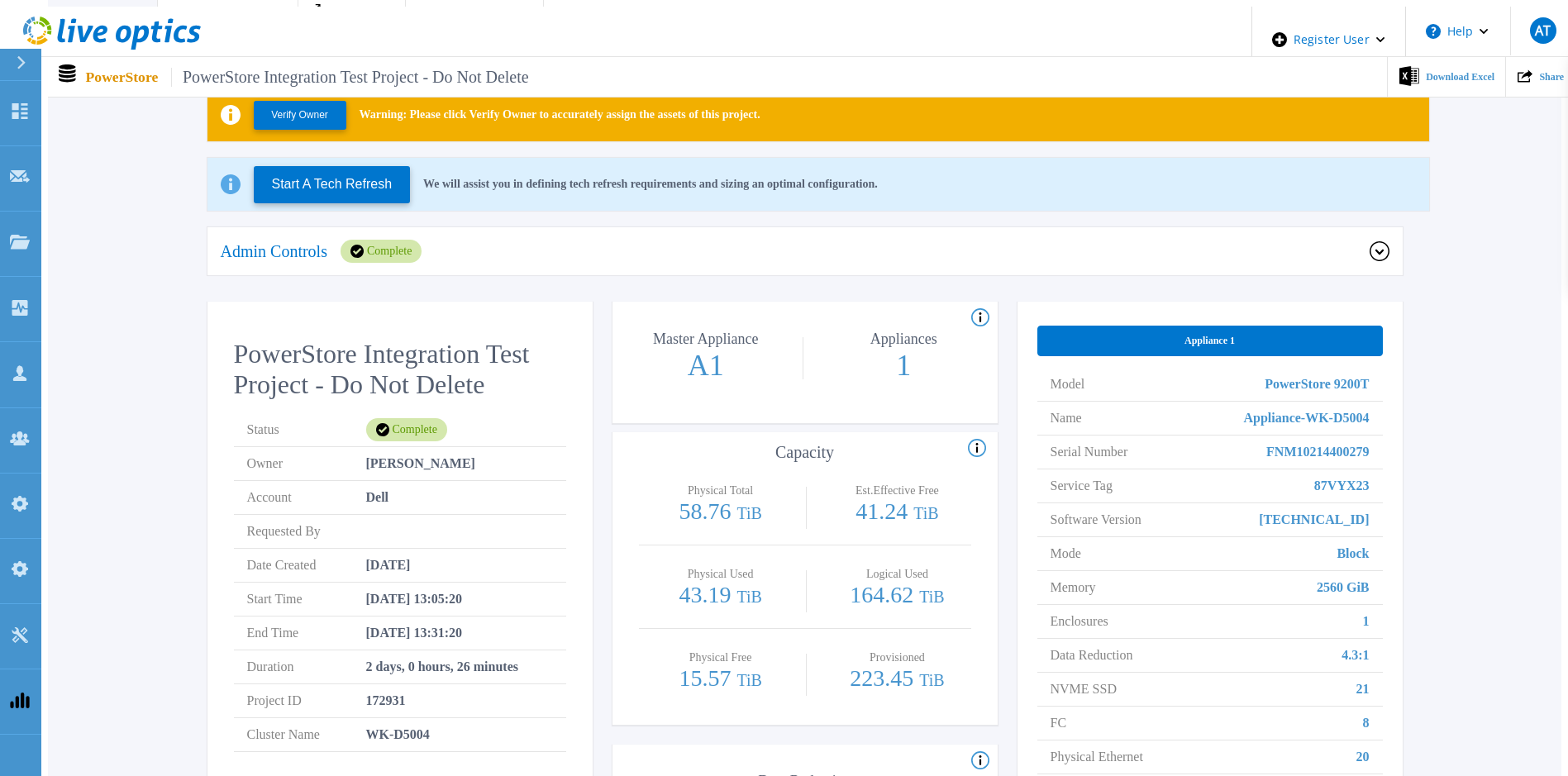
scroll to position [248, 0]
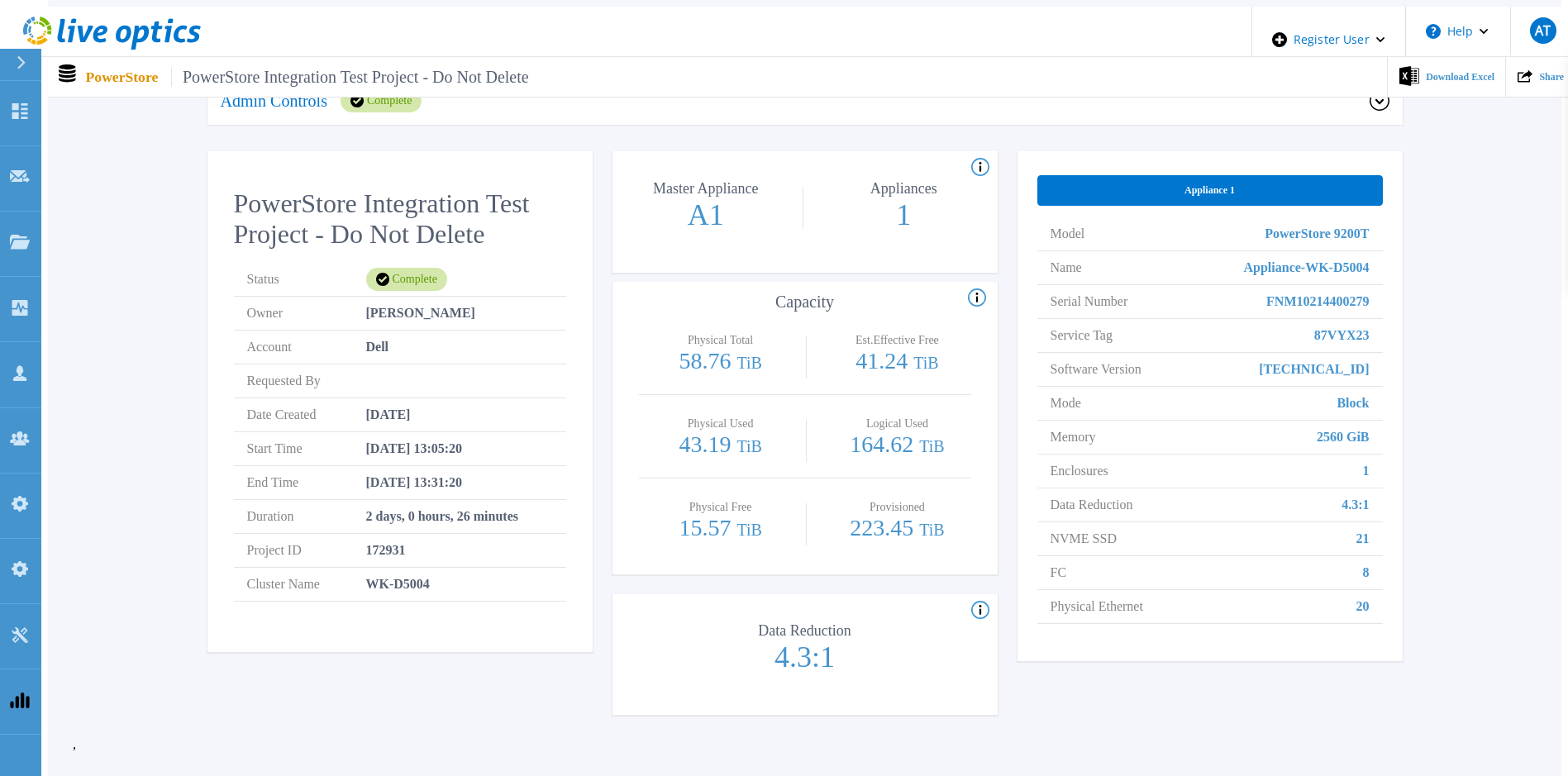
click at [1454, 506] on div "Verify Owner Warning: Please click Verify Owner to accurately assign the assets…" at bounding box center [805, 324] width 1465 height 826
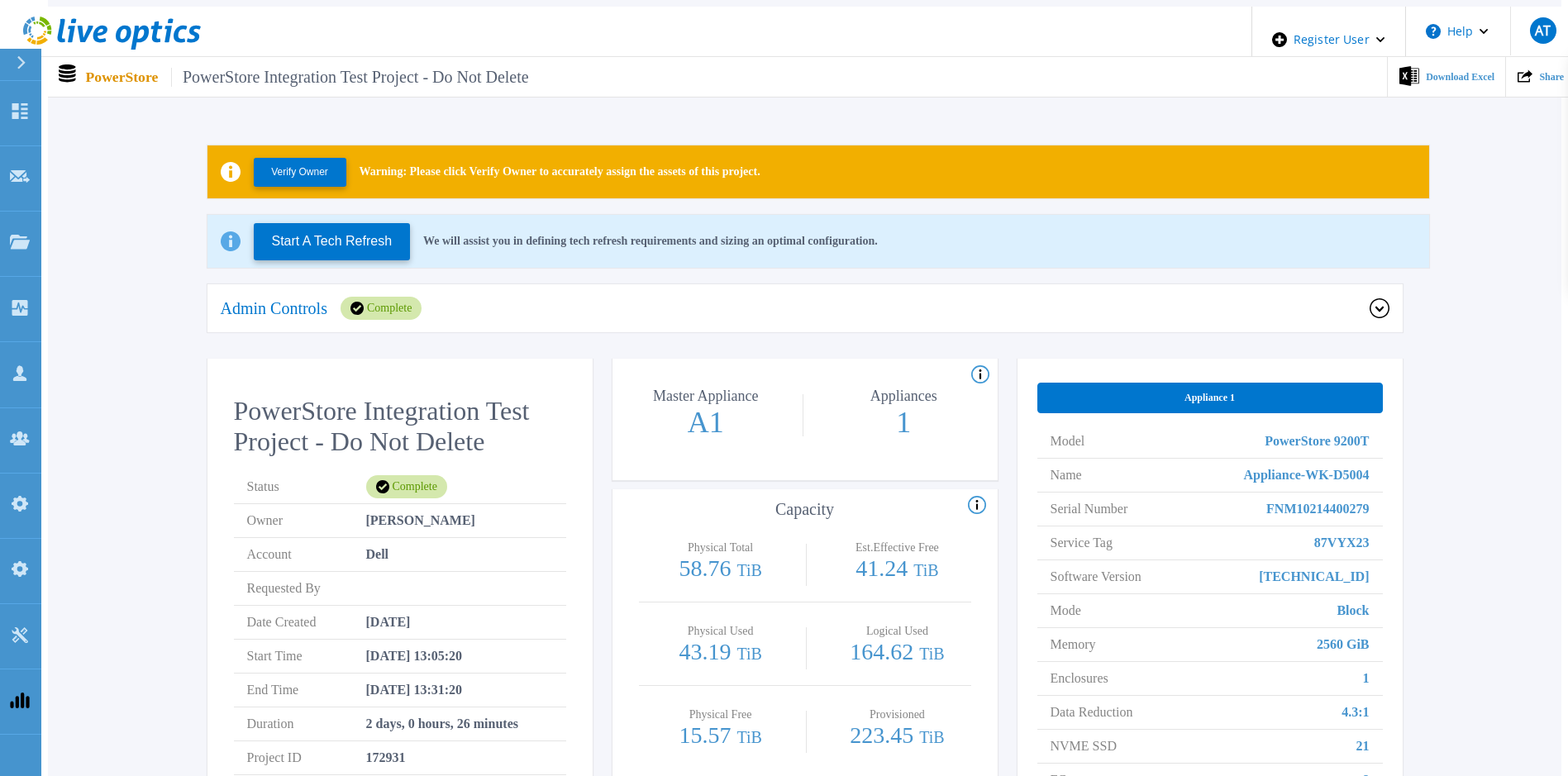
scroll to position [0, 0]
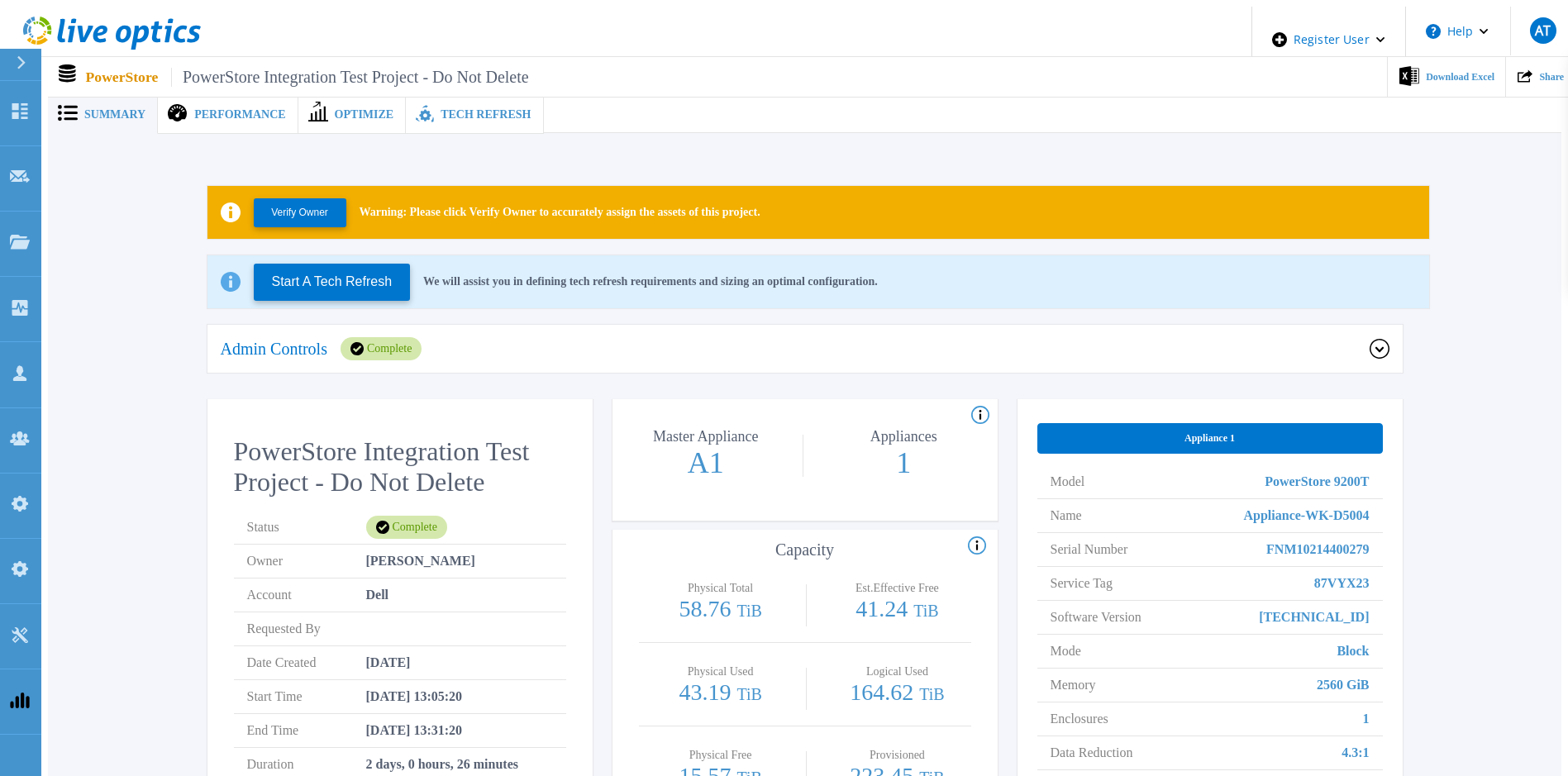
click at [253, 109] on span "Performance" at bounding box center [240, 115] width 91 height 12
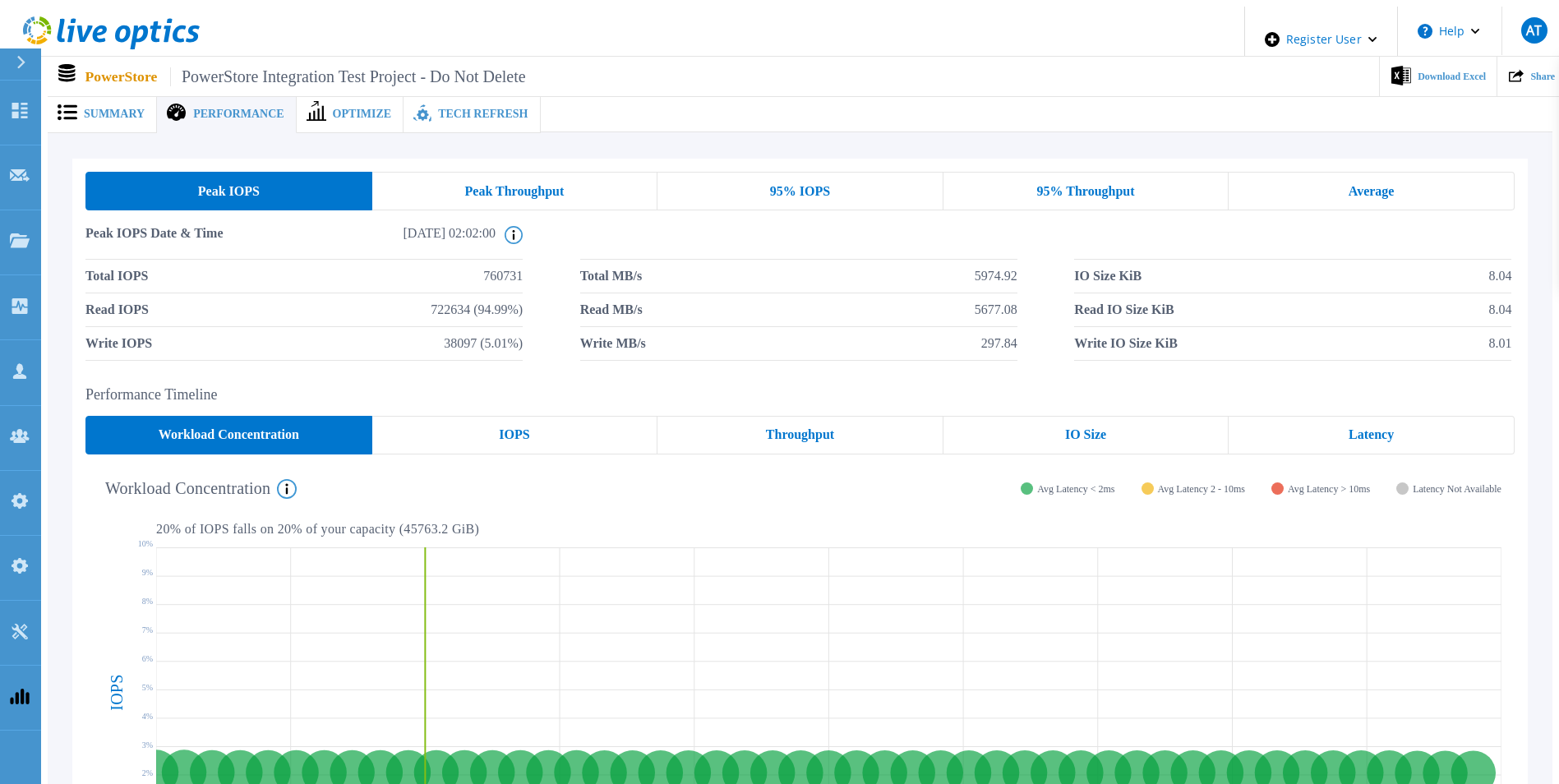
click at [333, 109] on span "Optimize" at bounding box center [363, 115] width 59 height 12
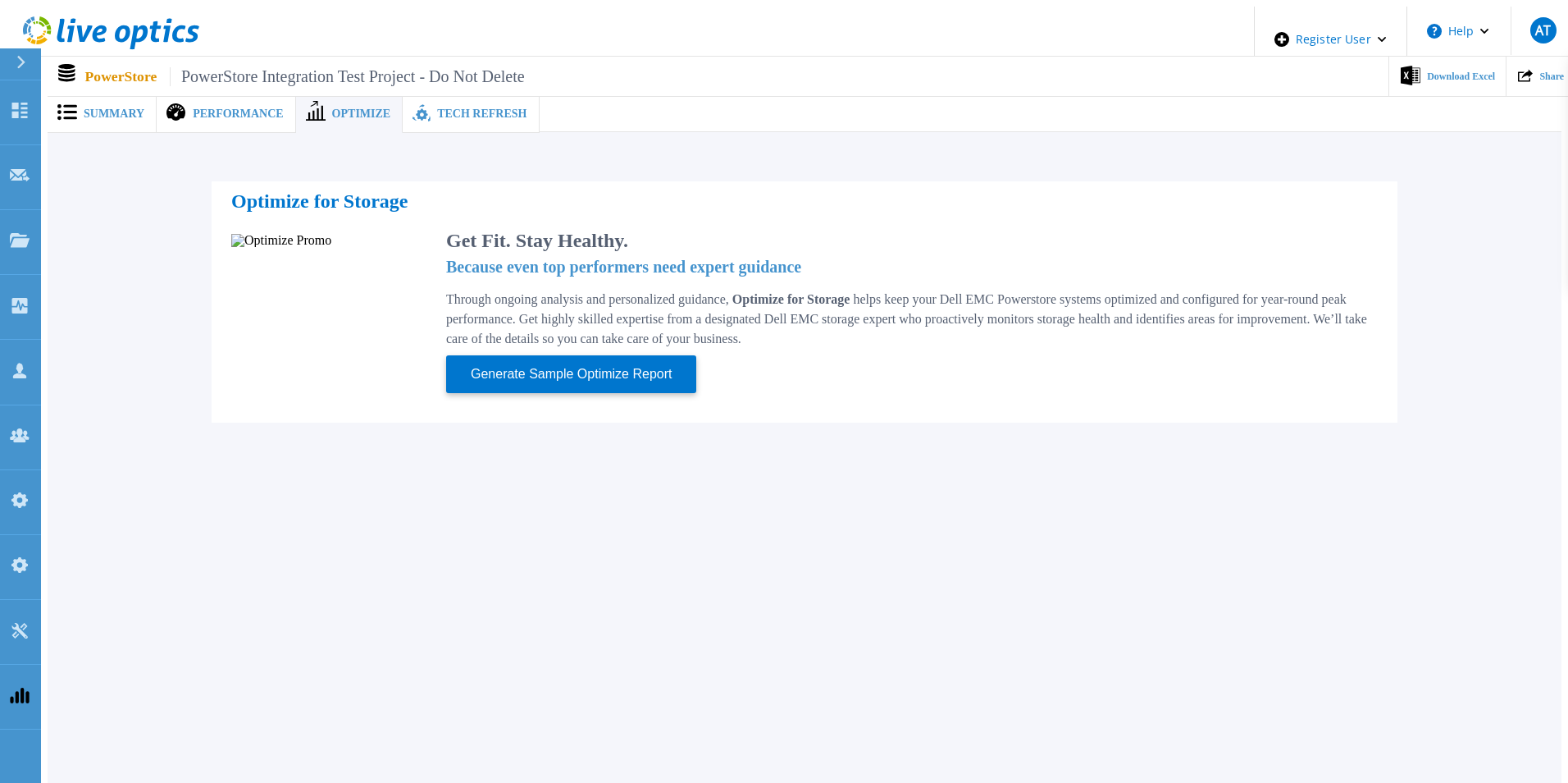
click at [437, 108] on span "Tech Refresh" at bounding box center [481, 114] width 90 height 12
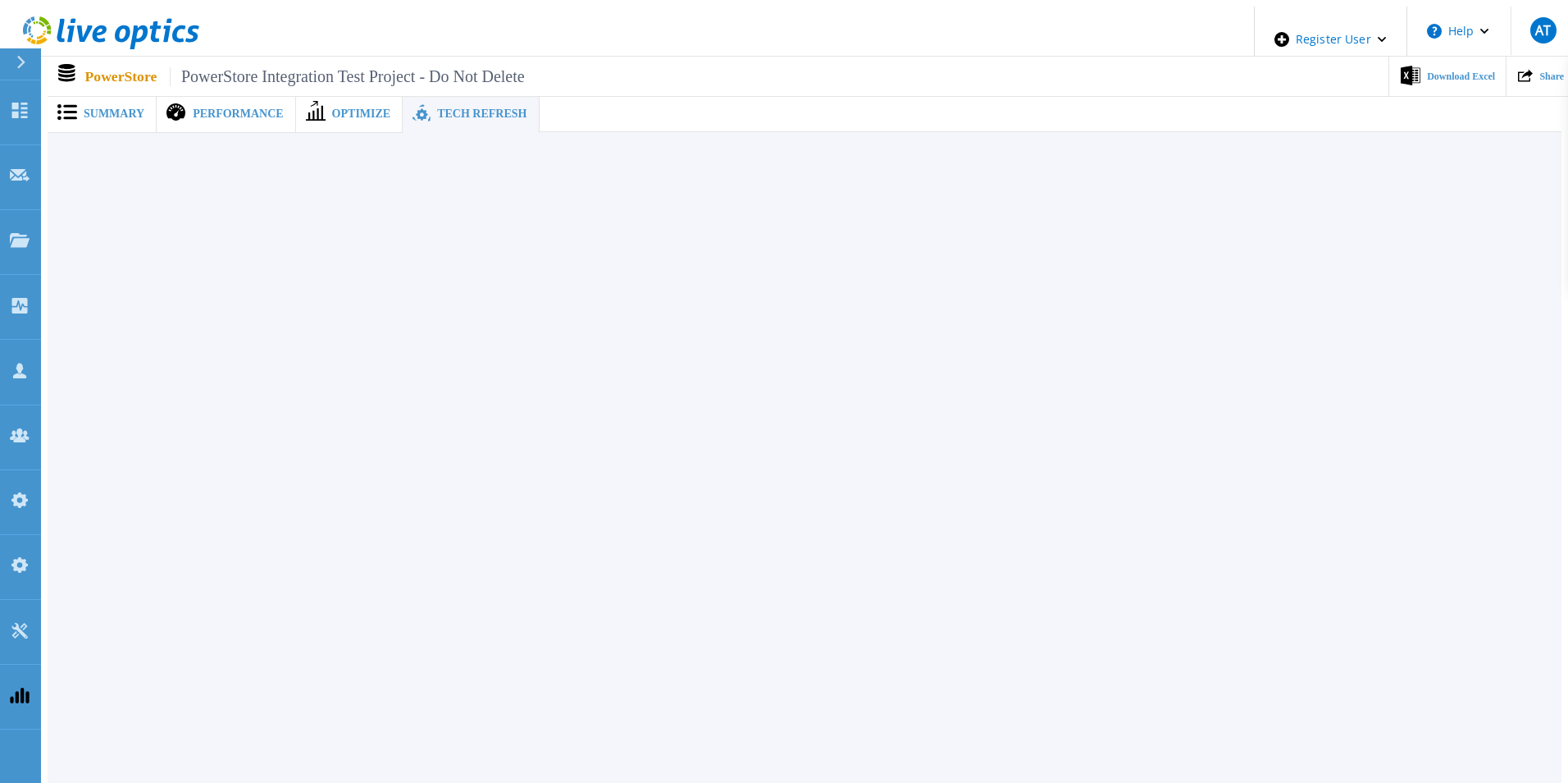
click at [334, 113] on span "Optimize" at bounding box center [362, 114] width 59 height 12
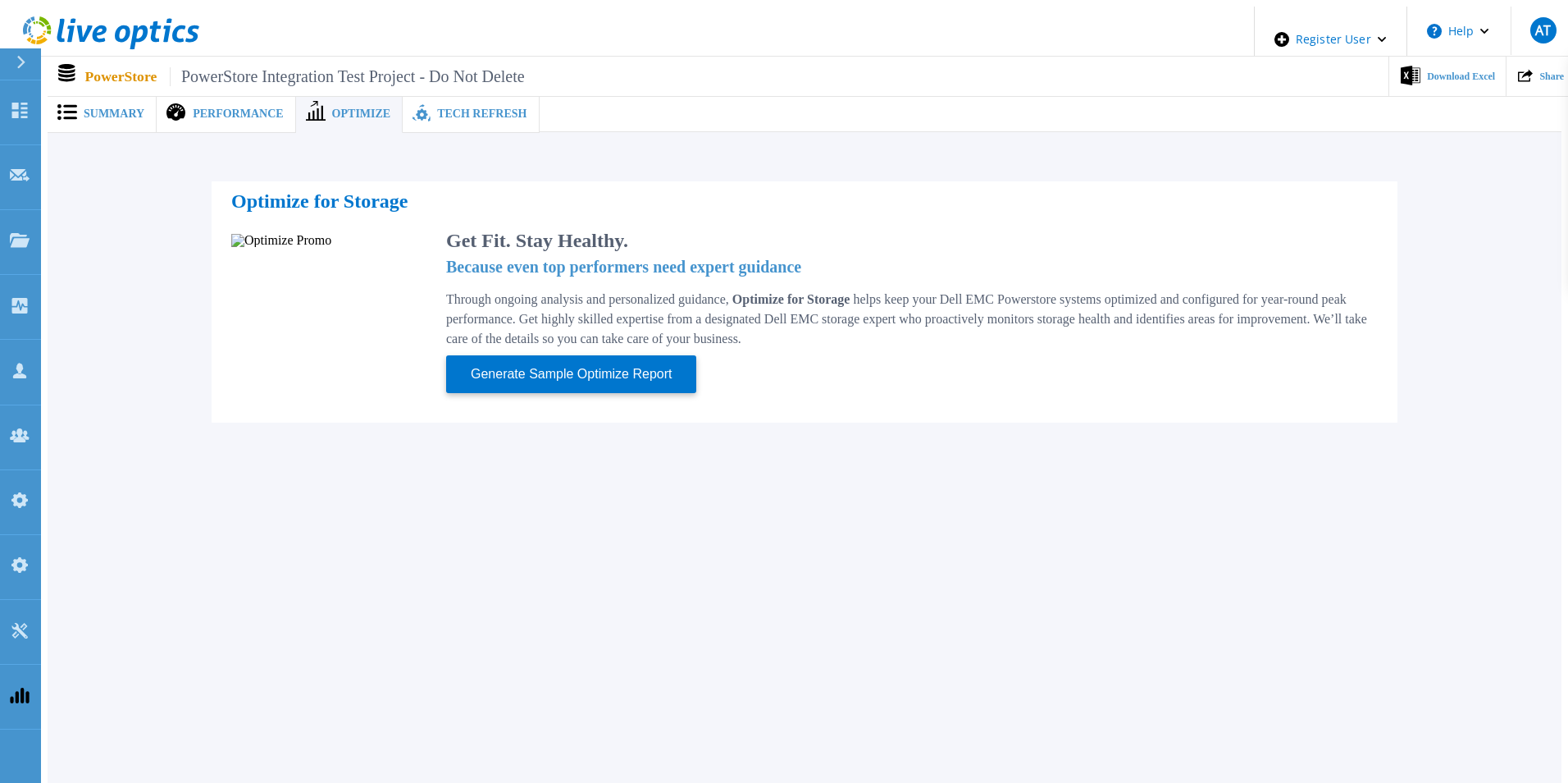
click at [246, 108] on span "Performance" at bounding box center [239, 114] width 91 height 12
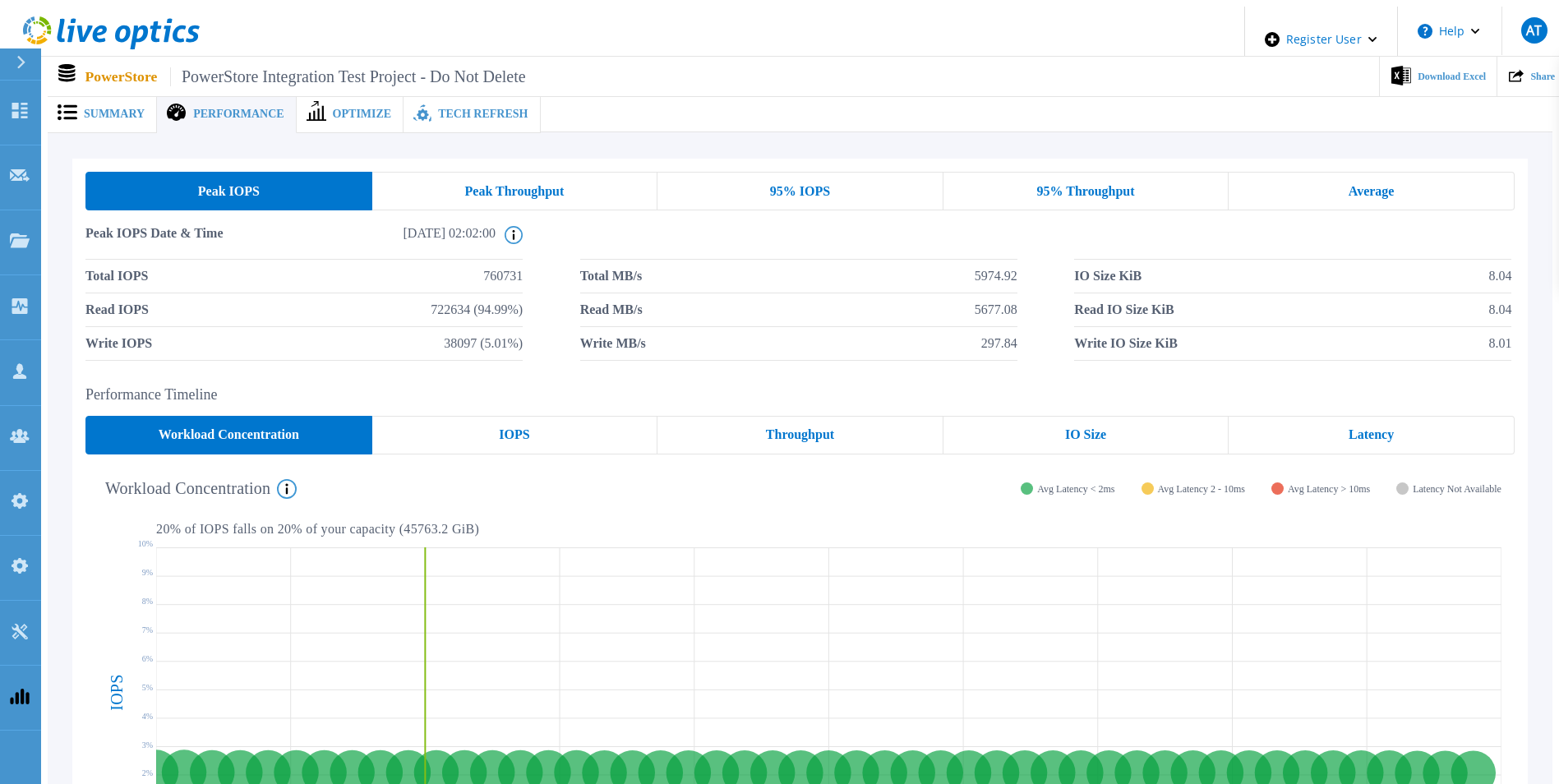
click at [93, 110] on span "Summary" at bounding box center [115, 115] width 61 height 12
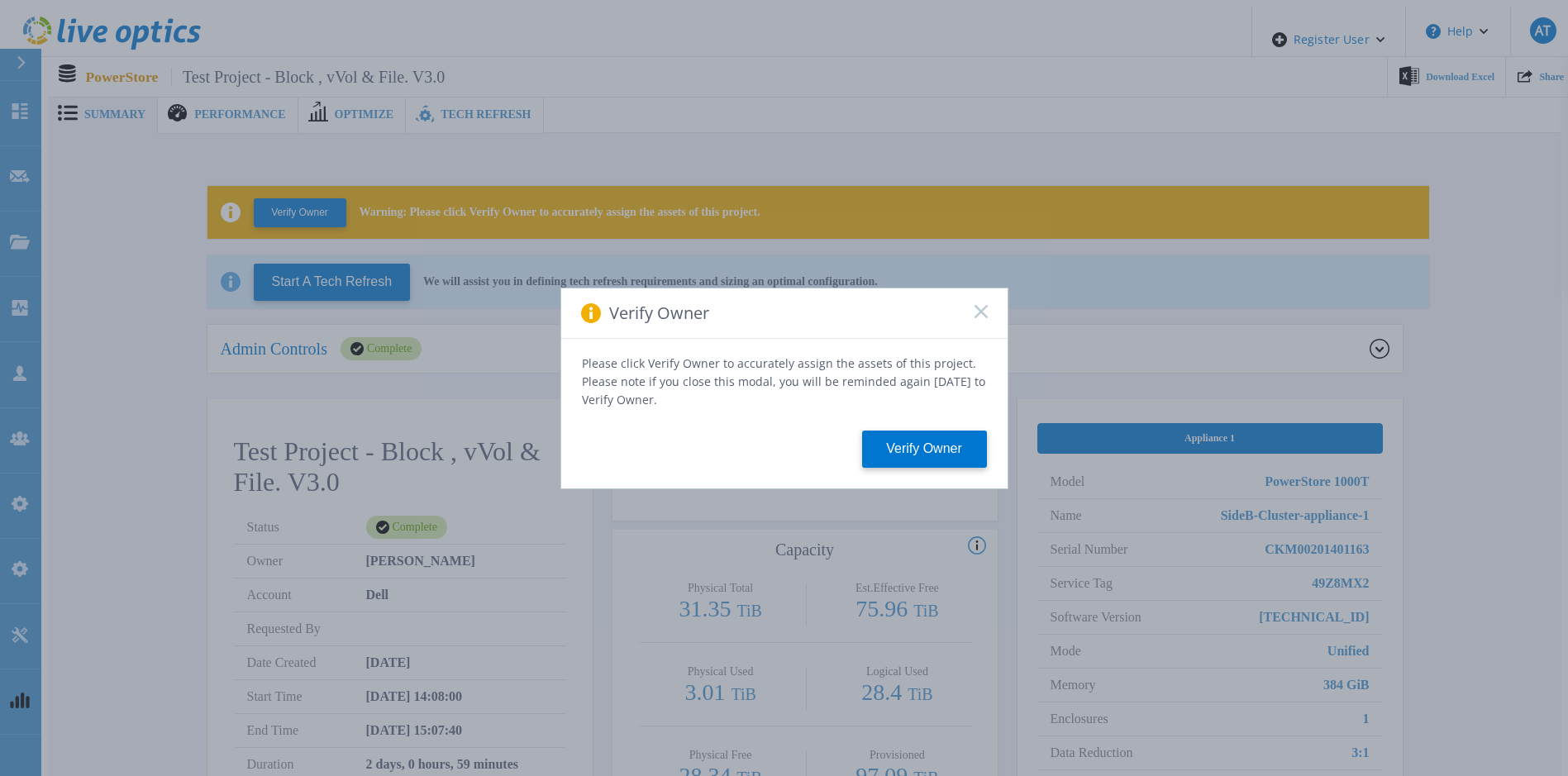
click at [982, 318] on rect at bounding box center [981, 311] width 14 height 14
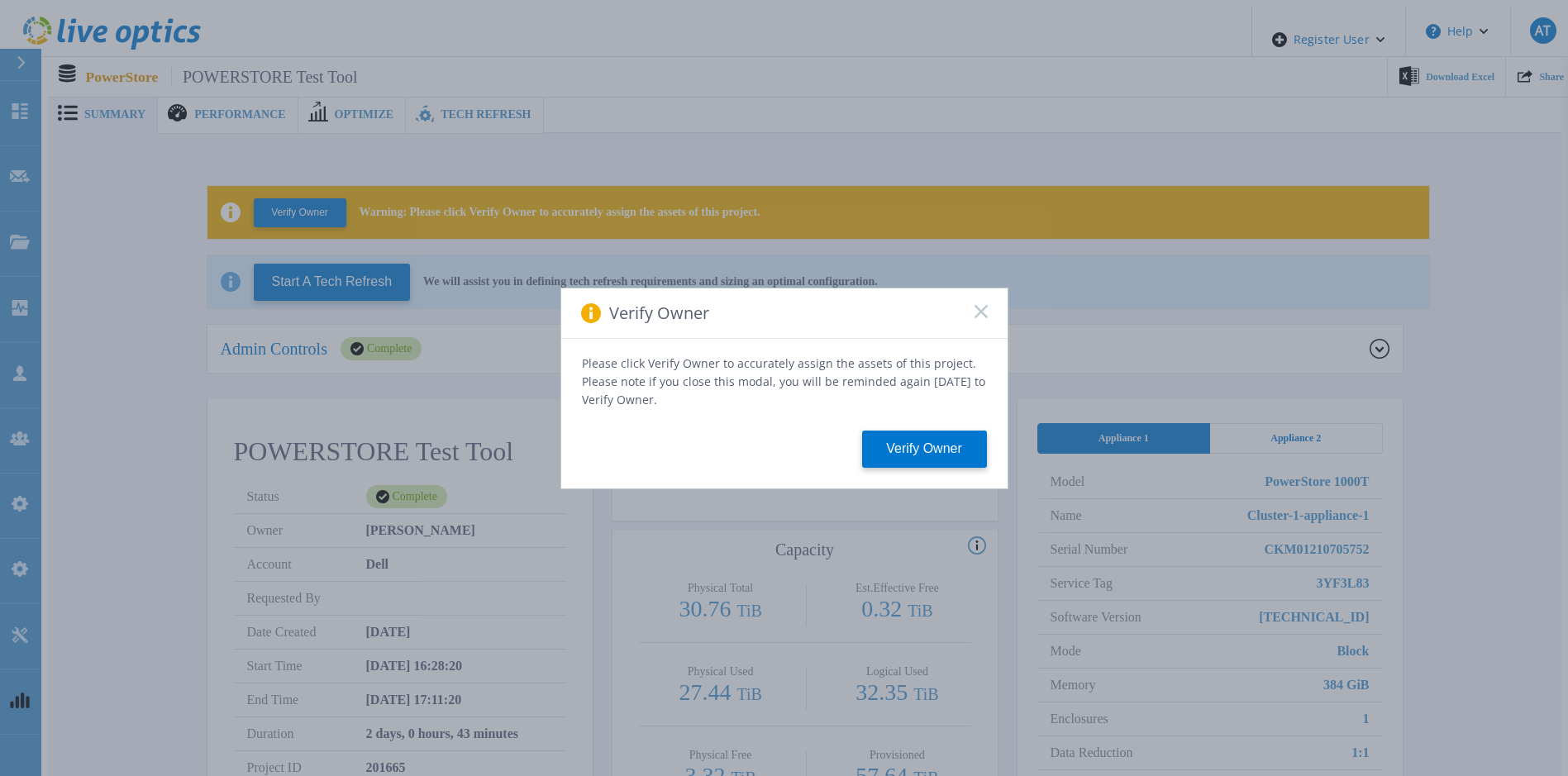
click at [979, 318] on rect at bounding box center [981, 311] width 14 height 14
